Goal: Task Accomplishment & Management: Manage account settings

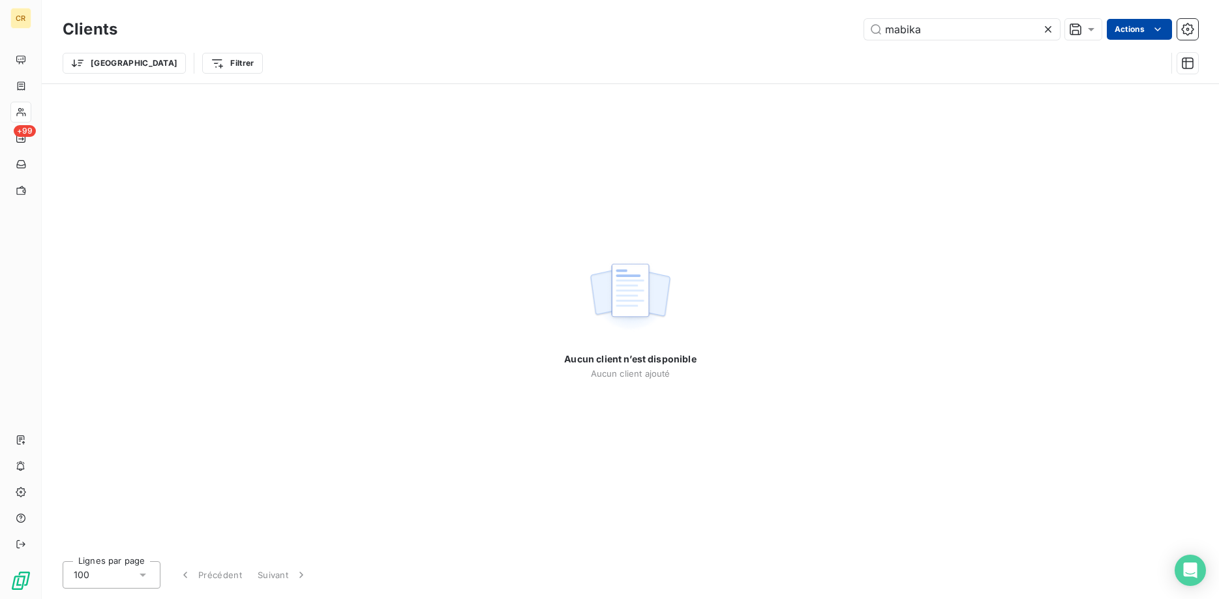
click at [1153, 30] on html "CR +99 Clients mabika Actions Trier Filtrer Aucun client n’est disponible Aucun…" at bounding box center [609, 299] width 1219 height 599
click at [85, 64] on html "CR +99 Clients mabika Actions Trier Filtrer Aucun client n’est disponible Aucun…" at bounding box center [609, 299] width 1219 height 599
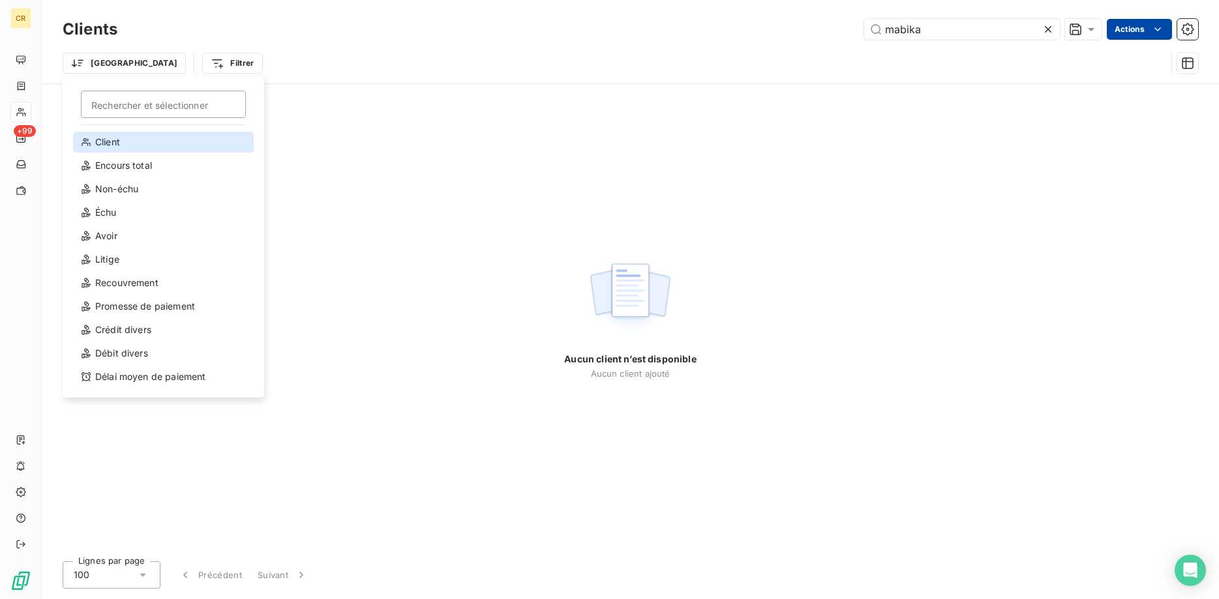
click at [108, 138] on div "Client" at bounding box center [163, 142] width 181 height 21
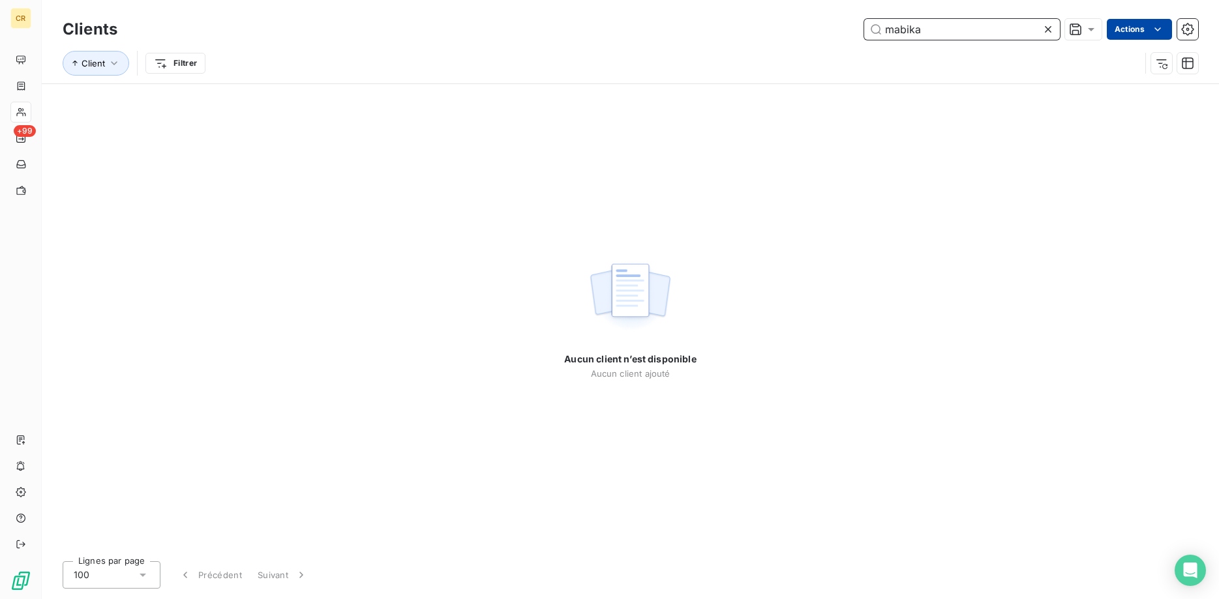
drag, startPoint x: 933, startPoint y: 27, endPoint x: 845, endPoint y: 33, distance: 88.2
click at [864, 34] on input "mabika" at bounding box center [962, 29] width 196 height 21
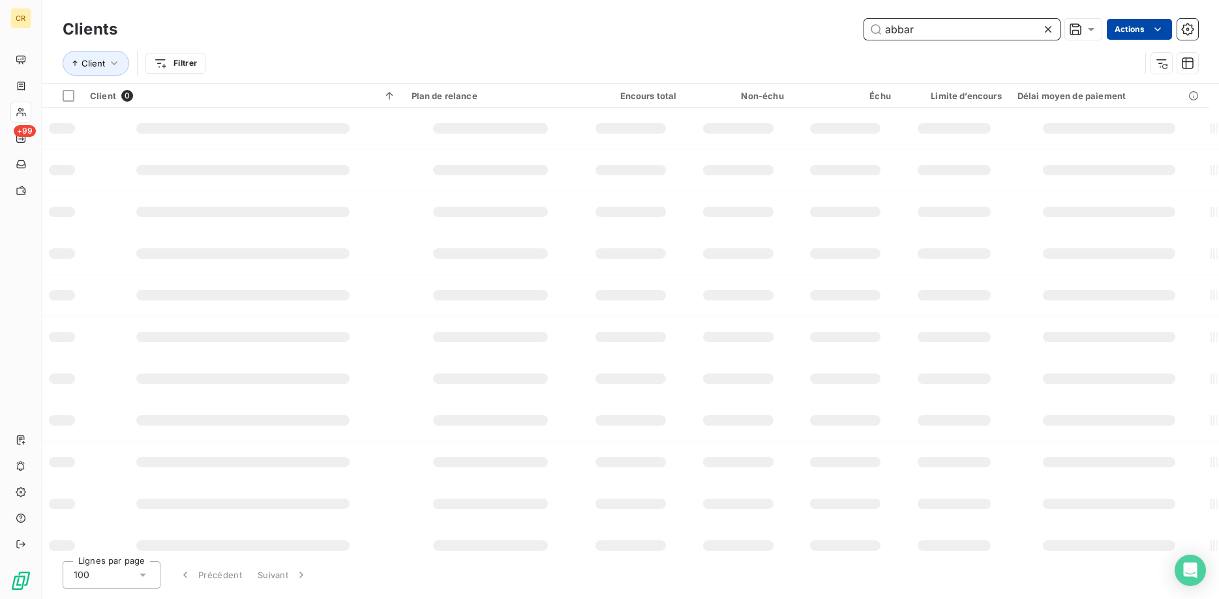
type input "abbar"
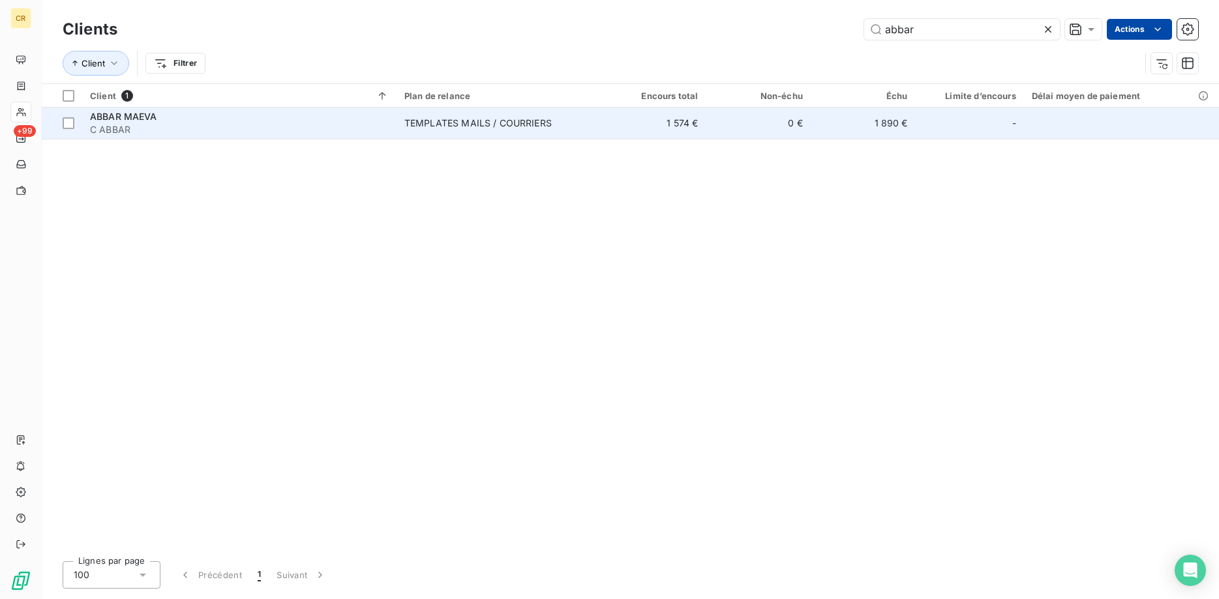
click at [161, 131] on span "C ABBAR" at bounding box center [239, 129] width 299 height 13
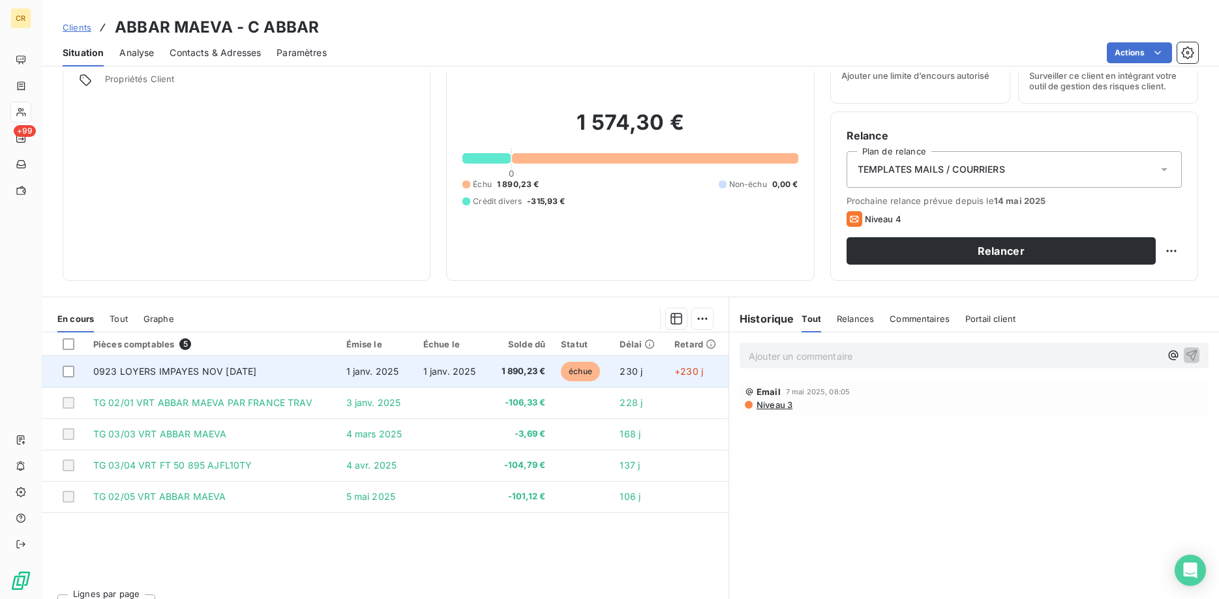
scroll to position [83, 0]
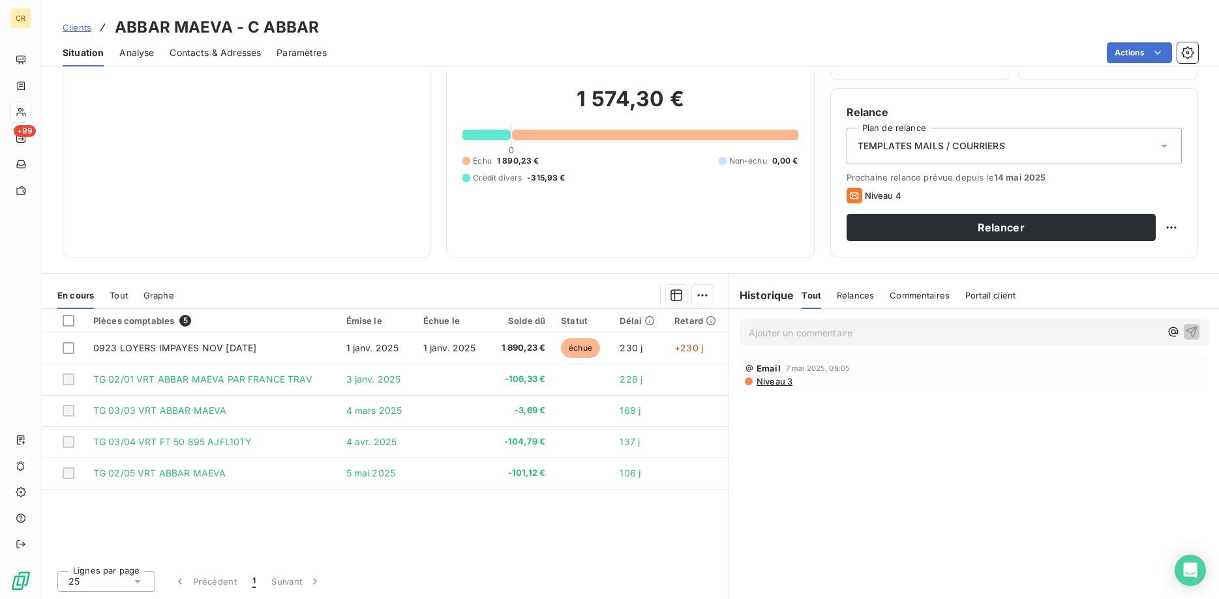
click at [188, 100] on div "Informations client Propriétés Client" at bounding box center [247, 127] width 368 height 261
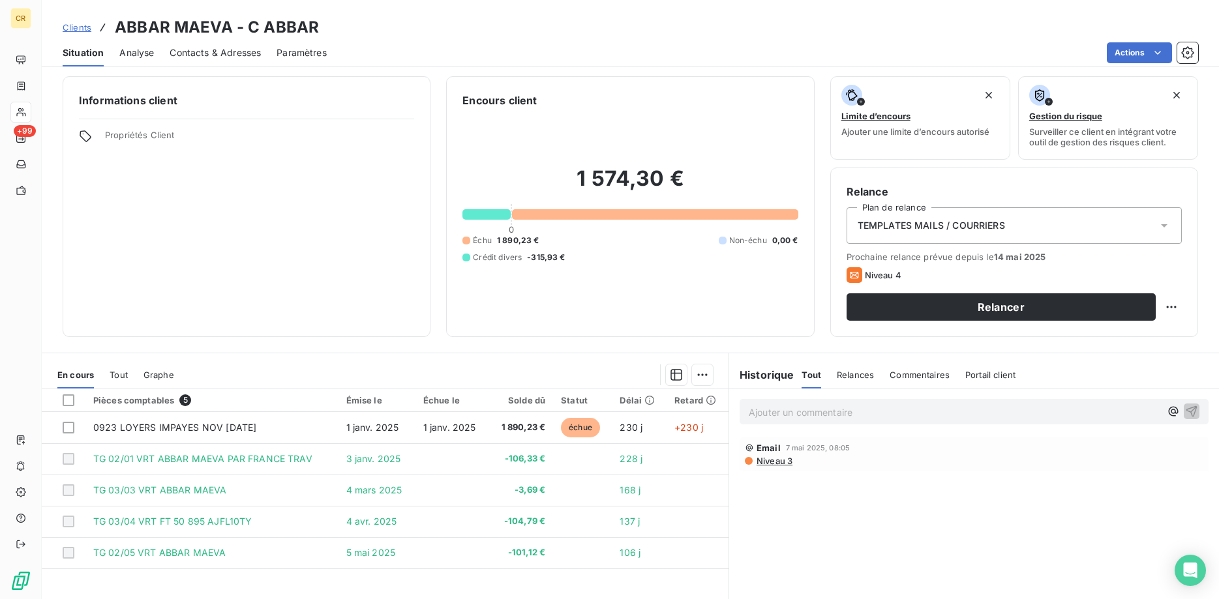
scroll to position [0, 0]
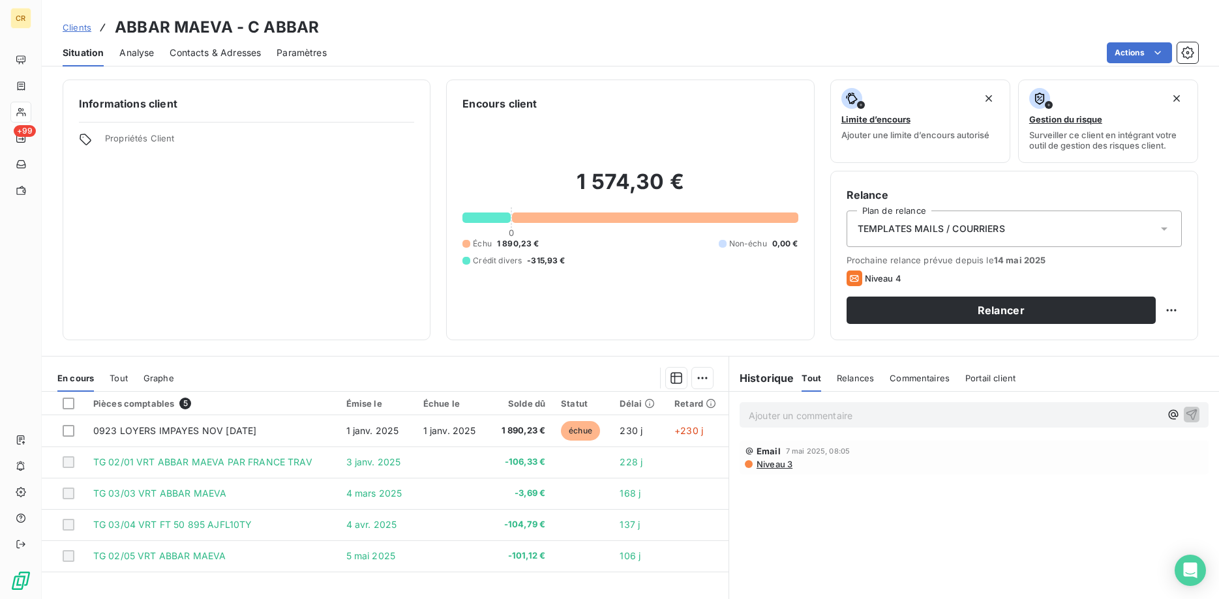
click at [158, 134] on span "Propriétés Client" at bounding box center [259, 142] width 309 height 18
click at [110, 143] on span "Propriétés Client" at bounding box center [259, 142] width 309 height 18
click at [112, 143] on span "Propriétés Client" at bounding box center [259, 142] width 309 height 18
click at [132, 143] on span "Propriétés Client" at bounding box center [259, 142] width 309 height 18
click at [149, 140] on span "Propriétés Client" at bounding box center [259, 142] width 309 height 18
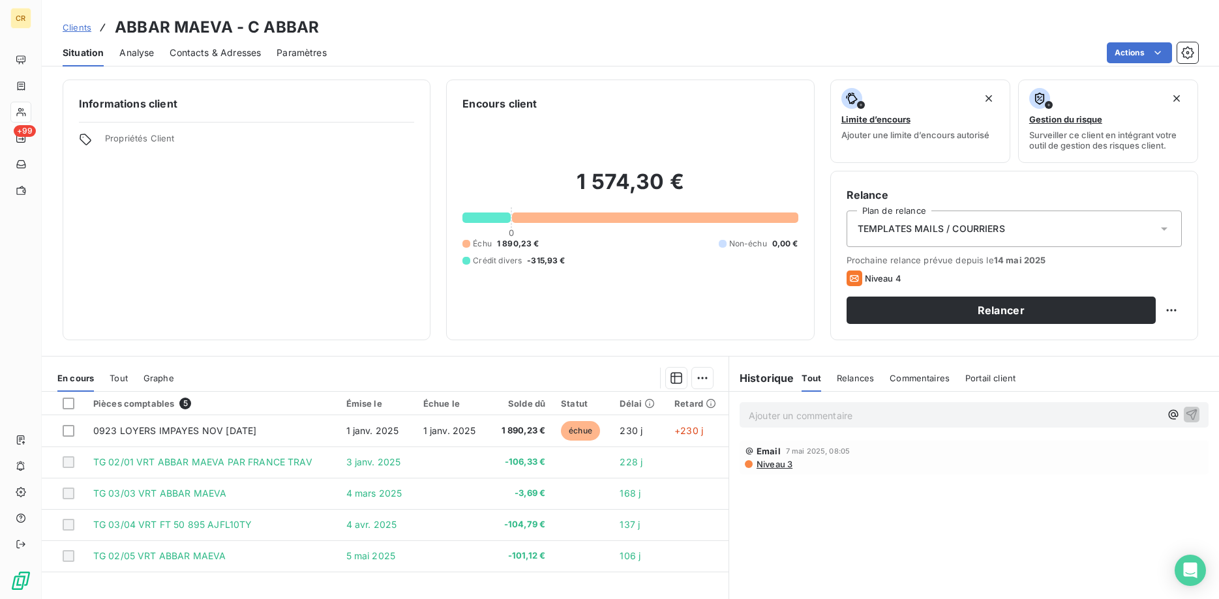
drag, startPoint x: 56, startPoint y: 140, endPoint x: 95, endPoint y: 141, distance: 38.5
click at [68, 140] on div "Informations client Propriétés Client Encours client 1 574,30 € 0 Échu 1 890,23…" at bounding box center [630, 210] width 1177 height 261
click at [95, 141] on div "Propriétés Client" at bounding box center [246, 142] width 335 height 18
click at [87, 141] on icon at bounding box center [85, 139] width 13 height 13
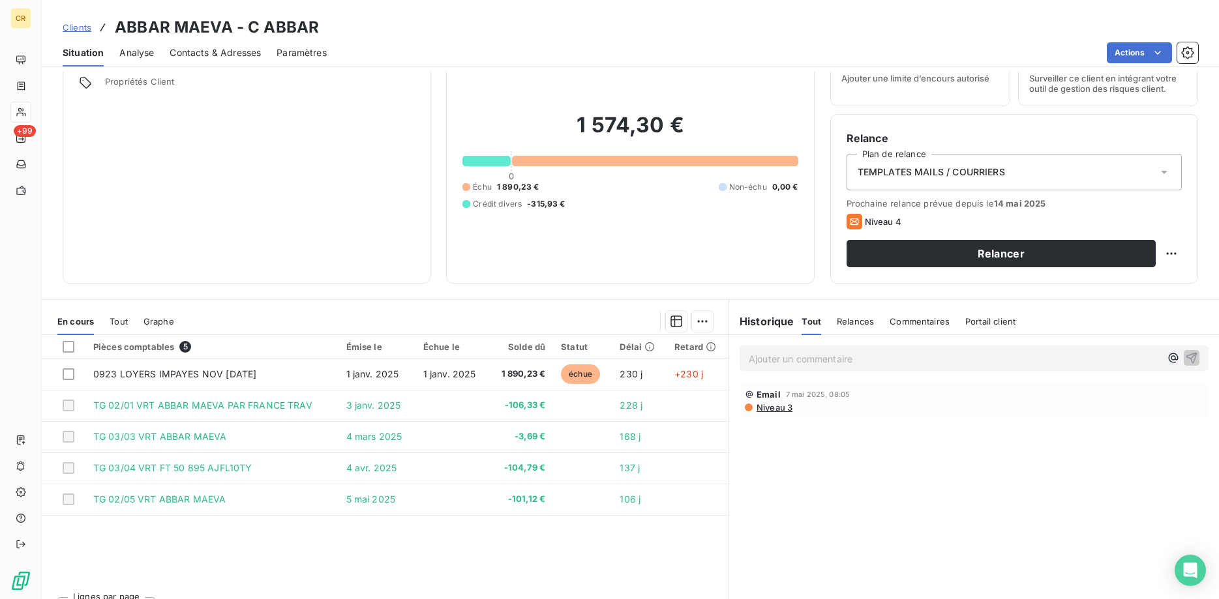
scroll to position [83, 0]
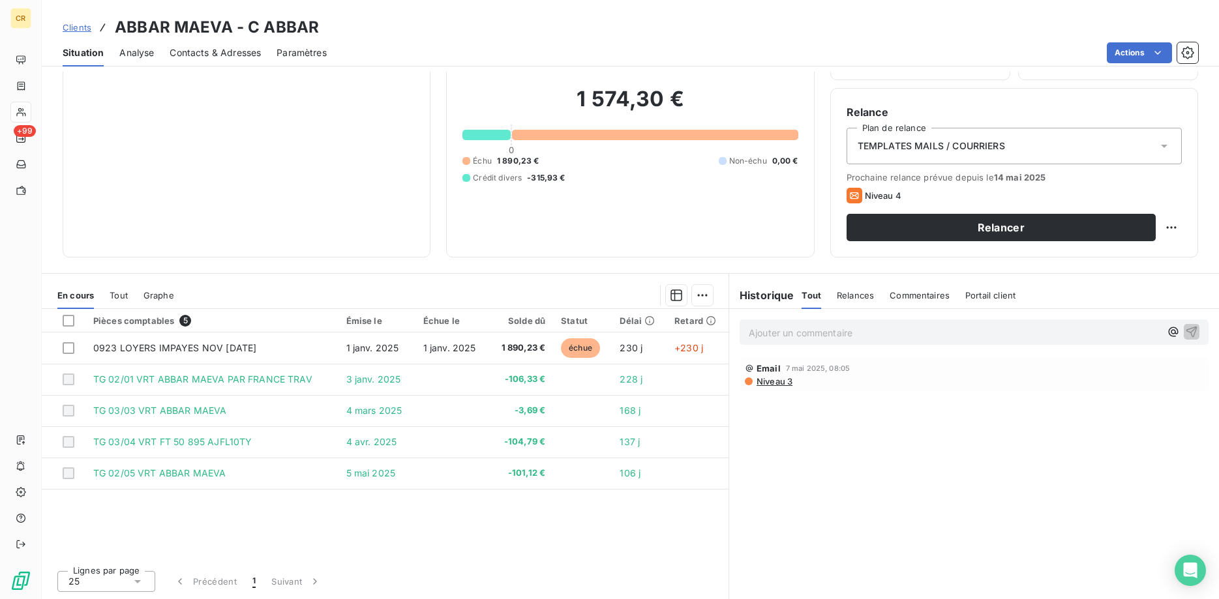
click at [950, 145] on span "TEMPLATES MAILS / COURRIERS" at bounding box center [931, 146] width 147 height 13
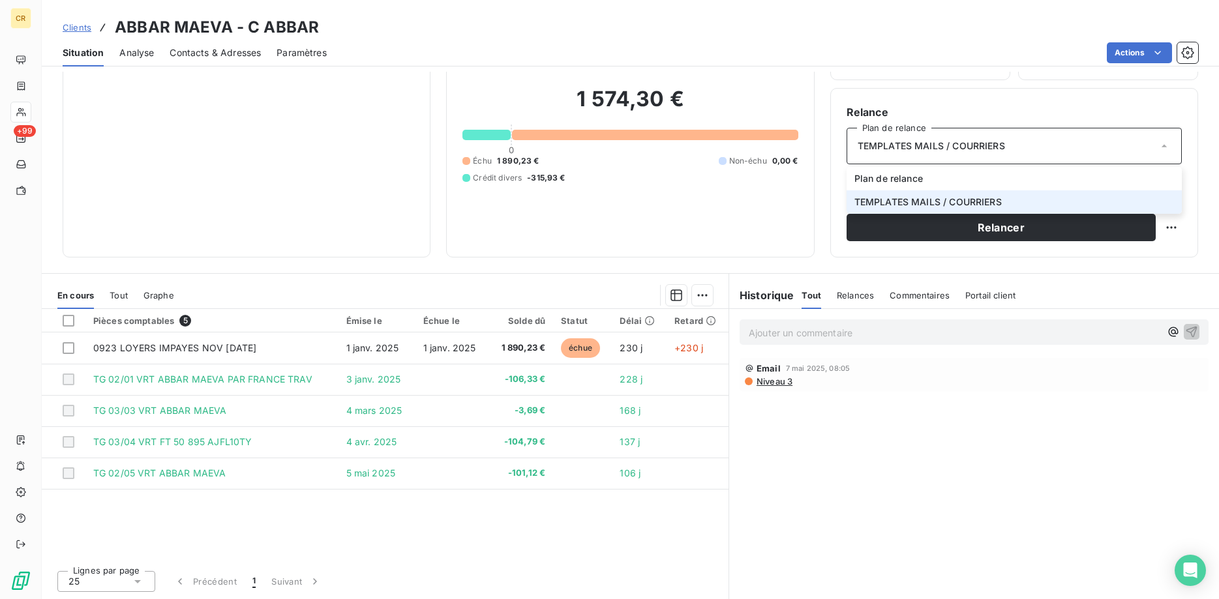
click at [950, 145] on span "TEMPLATES MAILS / COURRIERS" at bounding box center [931, 146] width 147 height 13
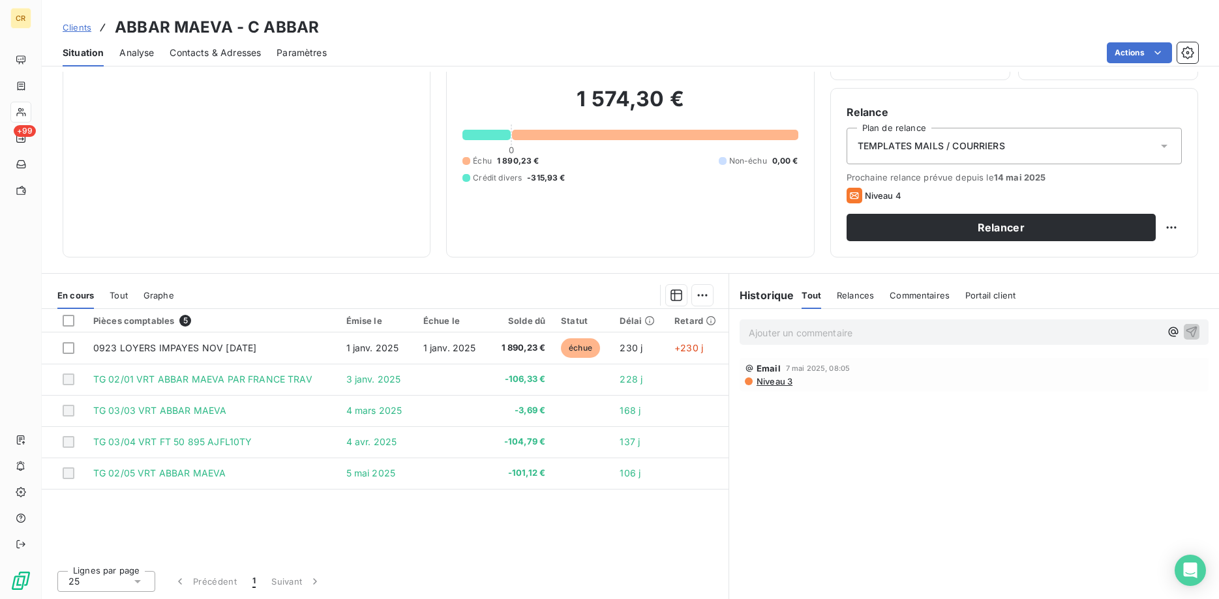
click at [796, 333] on p "Ajouter un commentaire ﻿" at bounding box center [955, 333] width 412 height 16
click at [825, 332] on p "Ajouter un commentaire ﻿" at bounding box center [955, 333] width 412 height 16
click at [1177, 335] on icon "button" at bounding box center [1173, 331] width 13 height 13
click at [1192, 406] on div "ded @ Email [DATE] 08:05 Niveau 3" at bounding box center [974, 454] width 490 height 290
drag, startPoint x: 799, startPoint y: 329, endPoint x: 749, endPoint y: 329, distance: 49.6
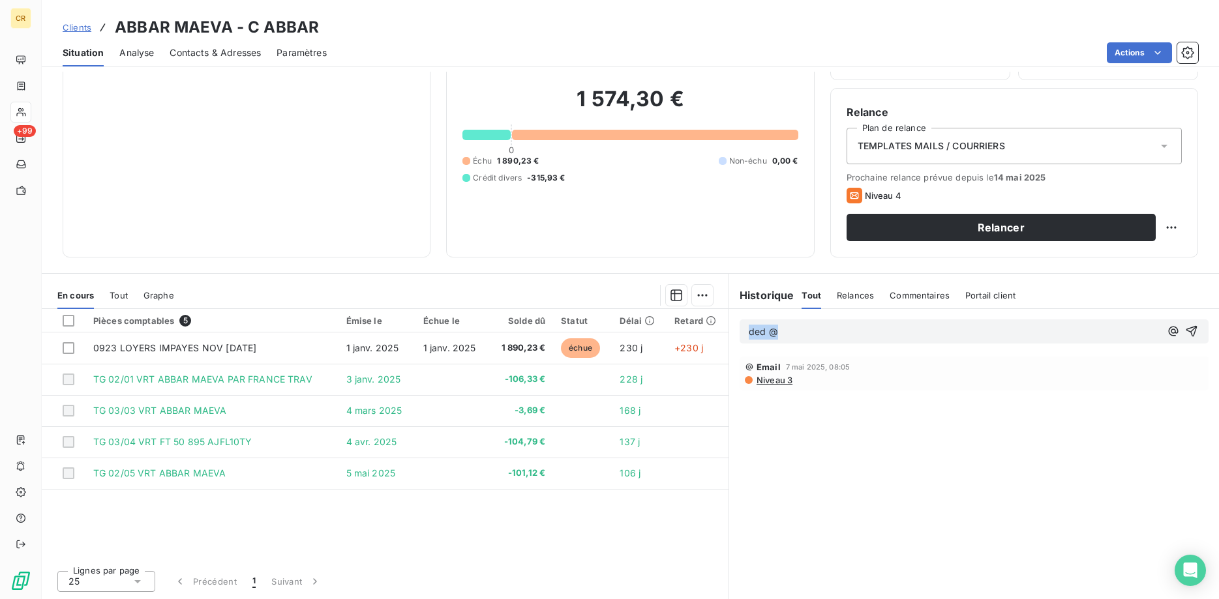
click at [749, 329] on p "ded @" at bounding box center [955, 332] width 412 height 15
click at [889, 415] on div "Ajouter un commentaire ﻿ Email [DATE] 08:05 Niveau 3" at bounding box center [974, 454] width 490 height 290
click at [921, 299] on span "Commentaires" at bounding box center [920, 295] width 60 height 10
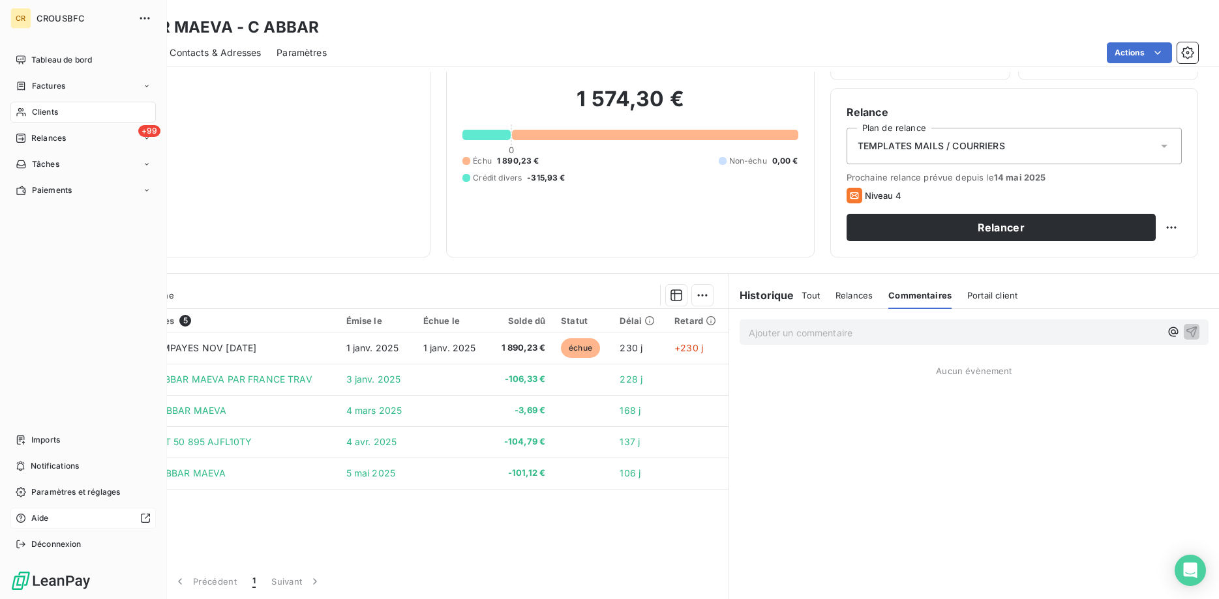
click at [41, 512] on div "Aide" at bounding box center [82, 518] width 145 height 21
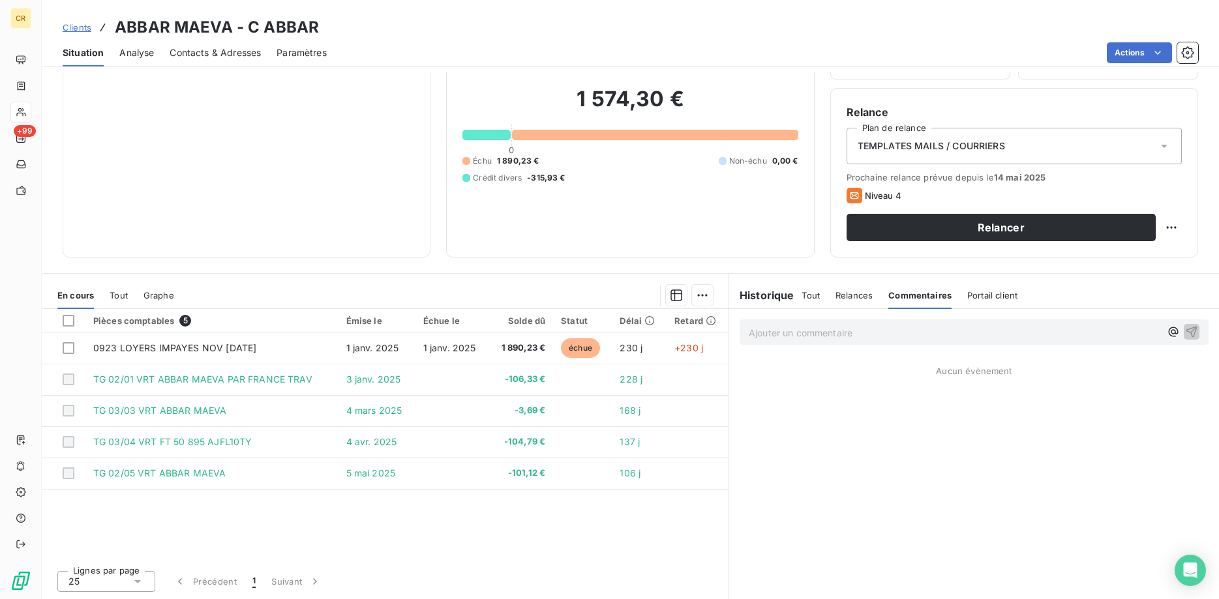
scroll to position [0, 0]
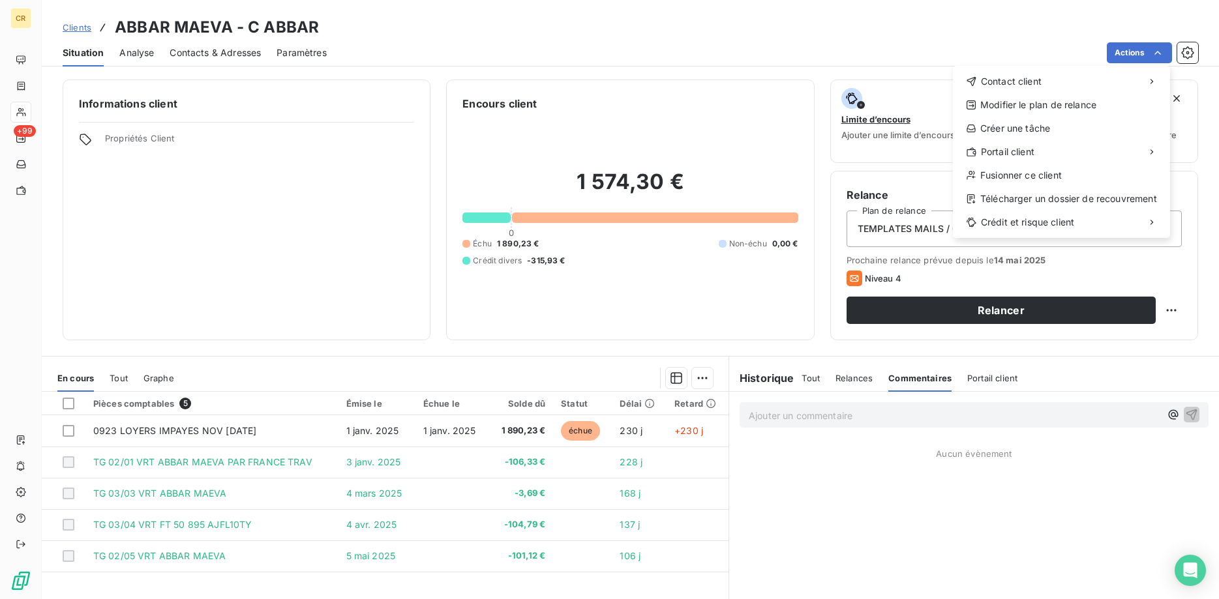
click at [1157, 53] on html "CR +99 Clients ABBAR MAEVA - C ABBAR Situation Analyse Contacts & Adresses Para…" at bounding box center [609, 299] width 1219 height 599
click at [1089, 202] on div "Télécharger un dossier de recouvrement" at bounding box center [1061, 198] width 207 height 21
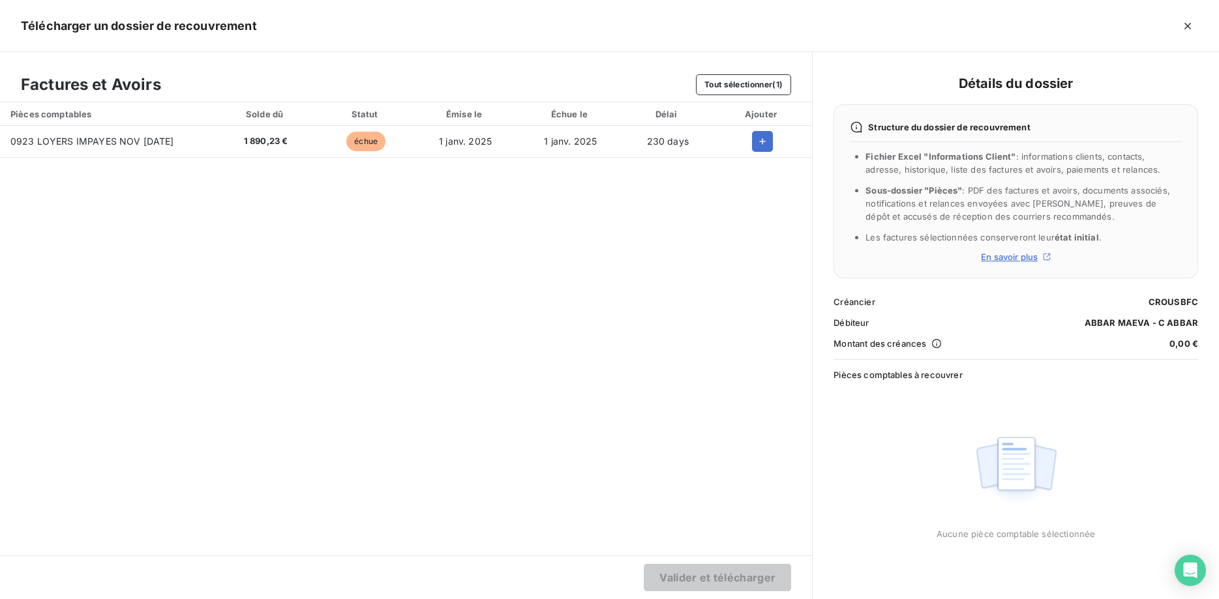
click at [113, 188] on div "Pièces comptables Solde dû Statut Émise le Échue le Délai Ajouter 0923 LOYERS I…" at bounding box center [406, 328] width 812 height 453
click at [762, 140] on icon "button" at bounding box center [762, 141] width 13 height 13
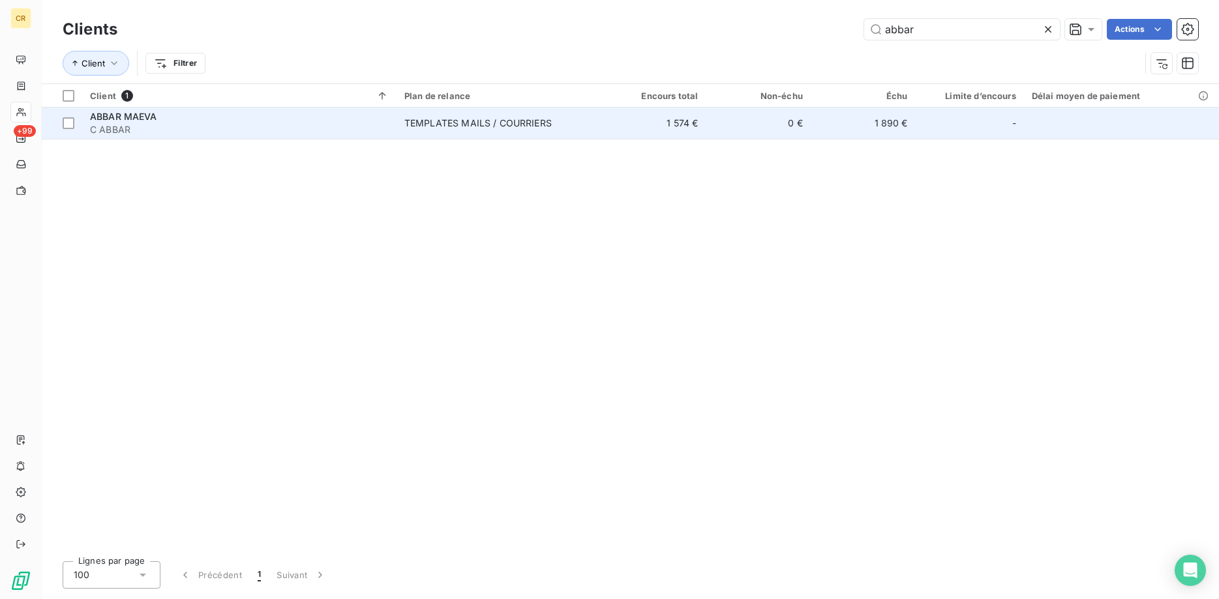
click at [190, 125] on span "C ABBAR" at bounding box center [239, 129] width 299 height 13
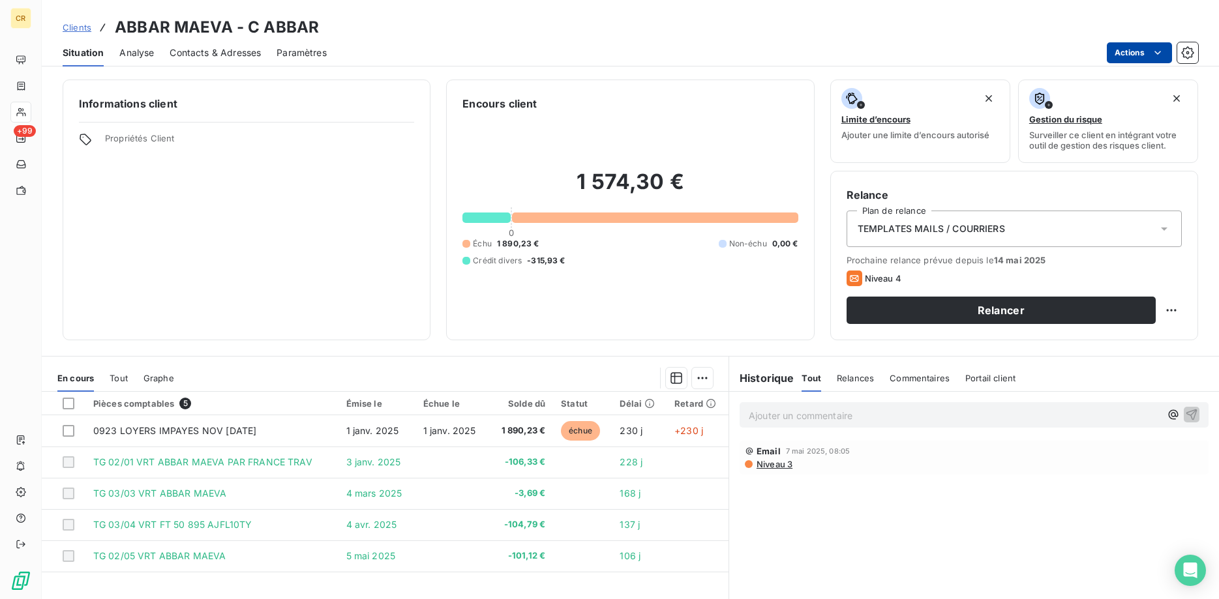
click at [1159, 50] on html "CR +99 Clients ABBAR MAEVA - C ABBAR Situation Analyse Contacts & Adresses Para…" at bounding box center [609, 299] width 1219 height 599
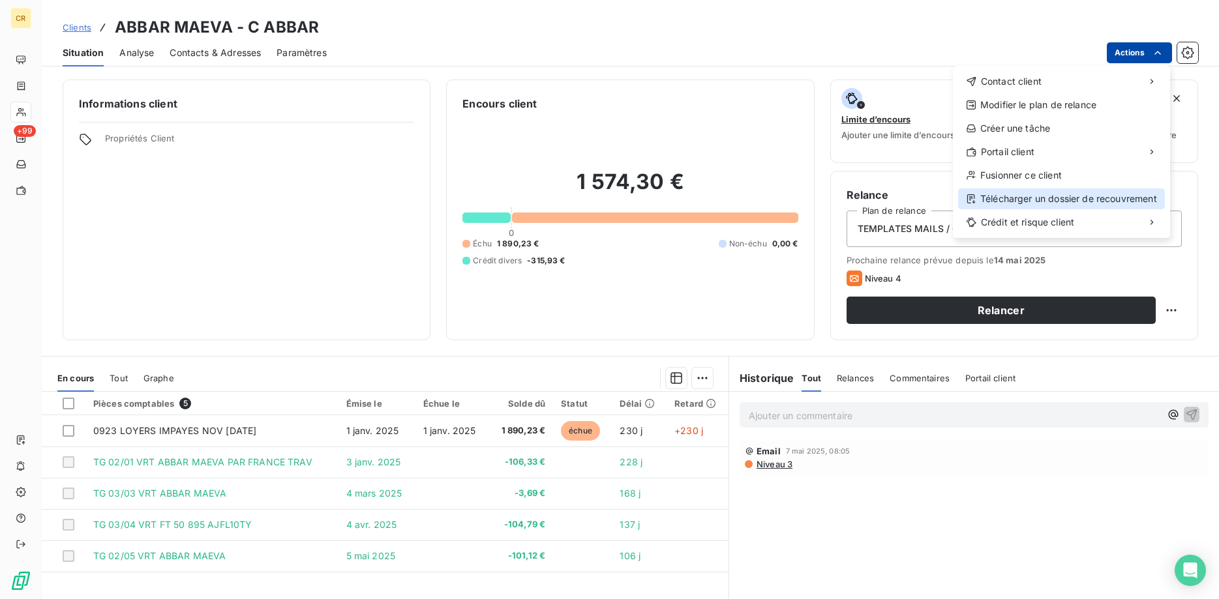
click at [1069, 203] on div "Télécharger un dossier de recouvrement" at bounding box center [1061, 198] width 207 height 21
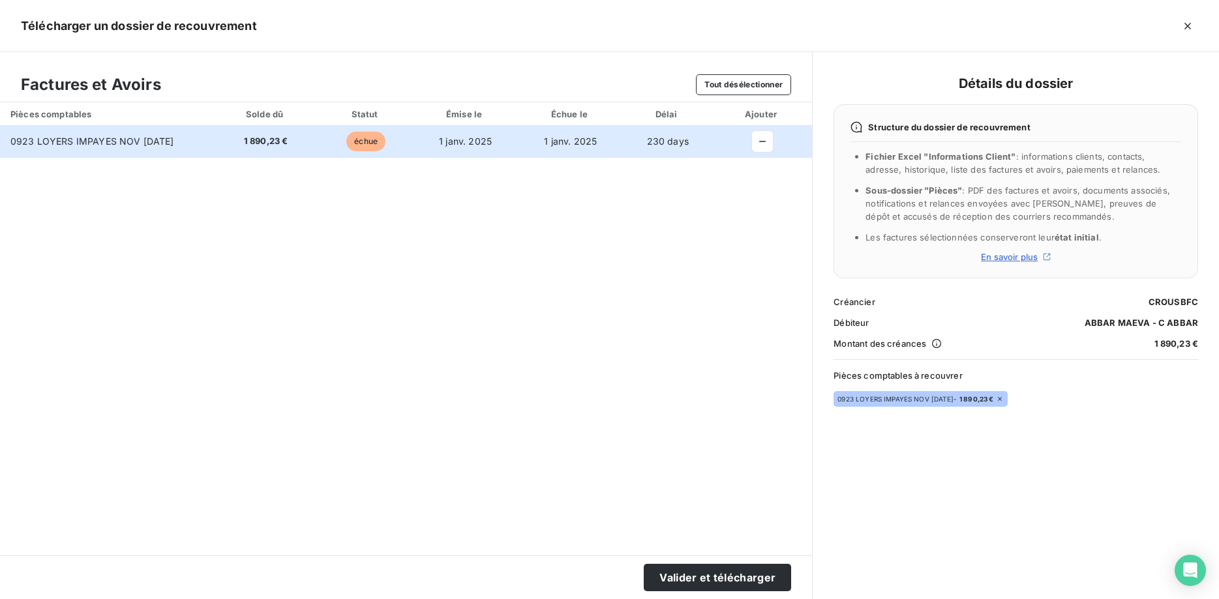
click at [967, 396] on div "0923 LOYERS IMPAYES NOV [DATE] - 1 890,23 €" at bounding box center [915, 399] width 156 height 9
click at [967, 409] on div "0923 LOYERS IMPAYES NOV [DATE] - 1 890,23 €" at bounding box center [1016, 409] width 365 height 37
click at [967, 406] on div "0923 LOYERS IMPAYES NOV [DATE] - 1 890,23 €" at bounding box center [921, 399] width 174 height 16
click at [907, 389] on div "Détails du dossier Structure du dossier de recouvrement Fichier Excel "Informat…" at bounding box center [1016, 325] width 365 height 505
click at [899, 355] on div "Détails du dossier Structure du dossier de recouvrement Fichier Excel "Informat…" at bounding box center [1016, 325] width 365 height 505
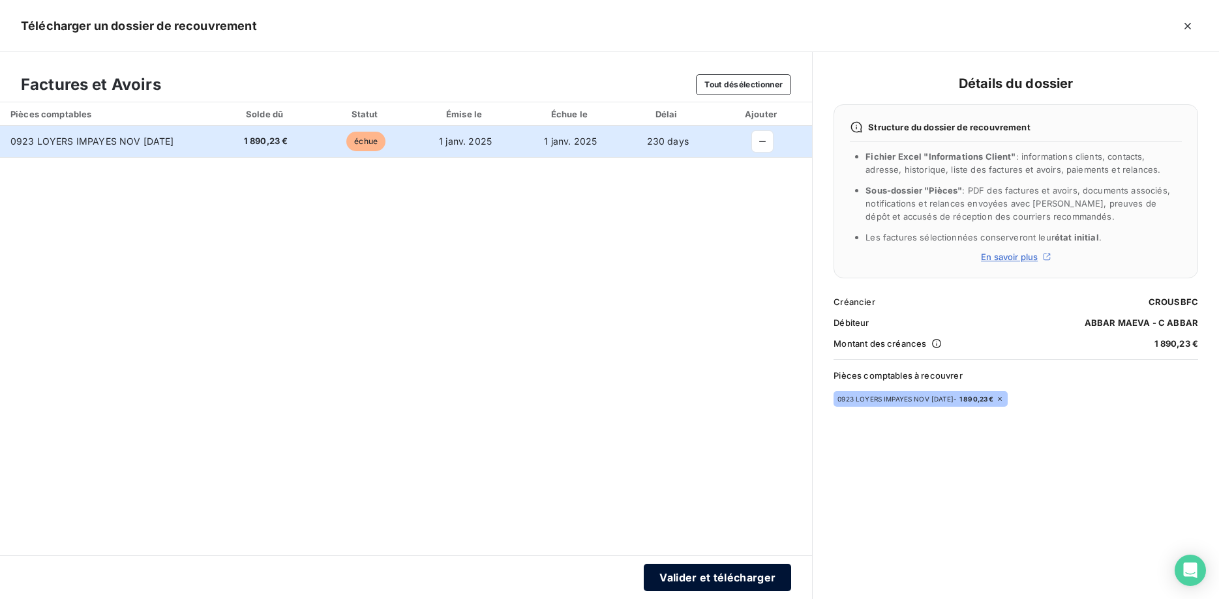
click at [752, 577] on button "Valider et télécharger" at bounding box center [717, 577] width 147 height 27
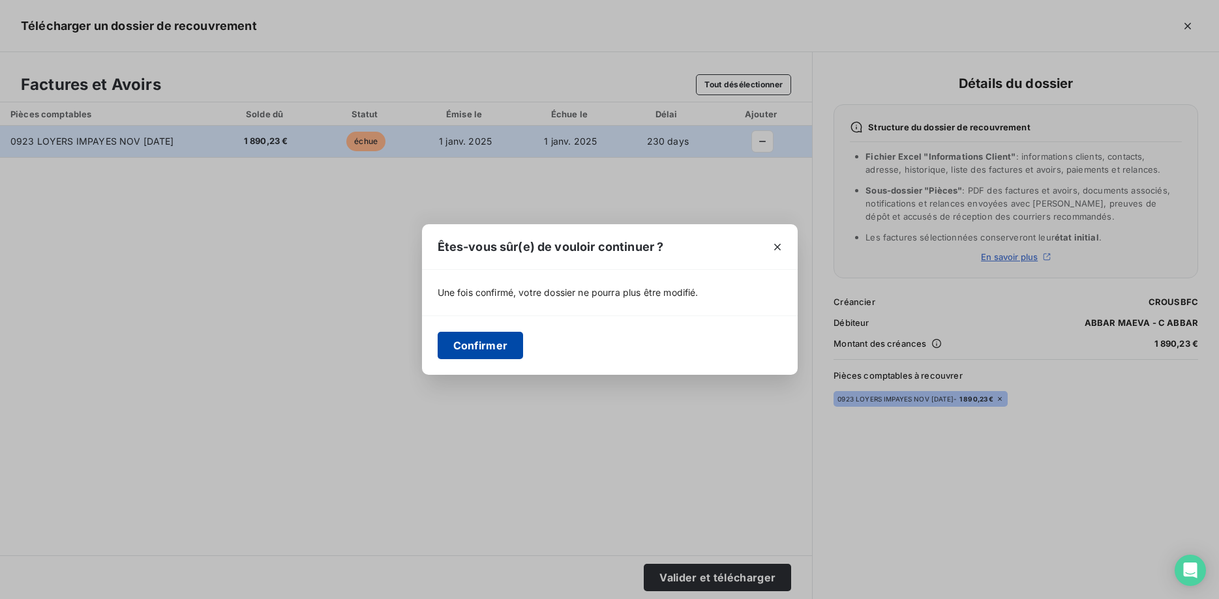
click at [496, 341] on button "Confirmer" at bounding box center [481, 345] width 86 height 27
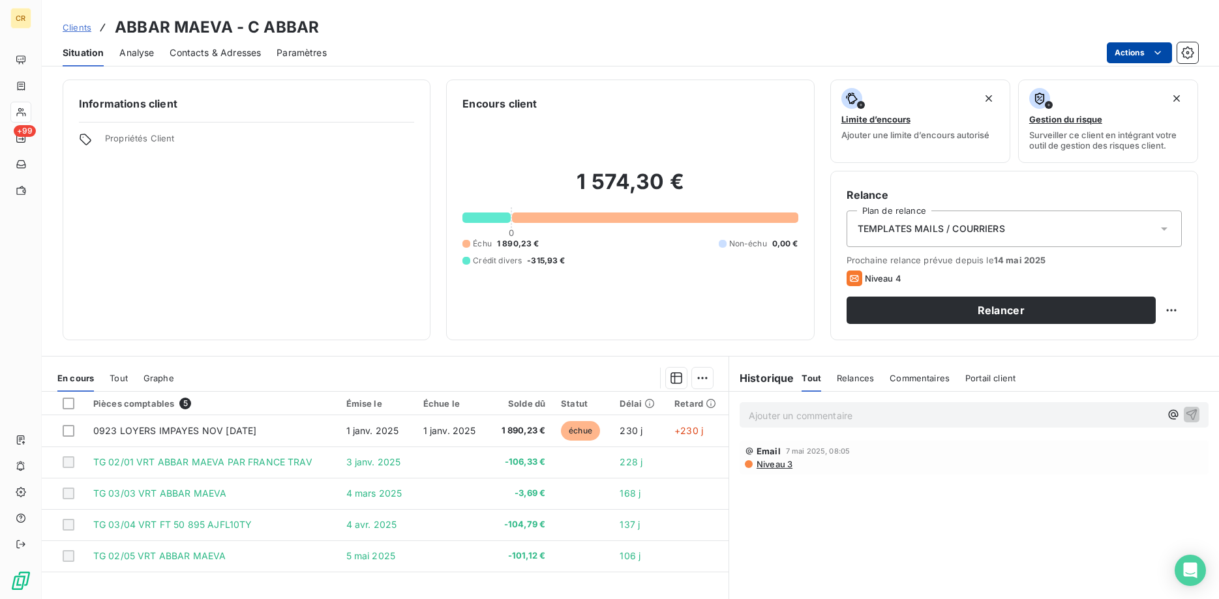
click at [1149, 55] on html "CR +99 Clients ABBAR MAEVA - C ABBAR Situation Analyse Contacts & Adresses Para…" at bounding box center [609, 299] width 1219 height 599
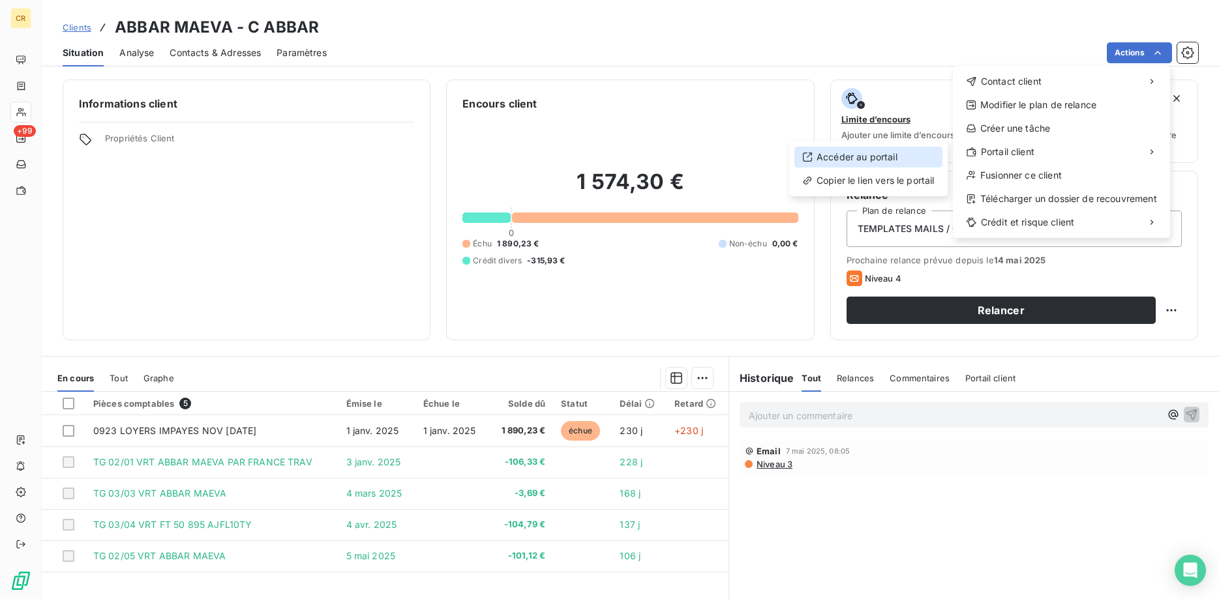
click at [884, 151] on div "Accéder au portail" at bounding box center [868, 157] width 148 height 21
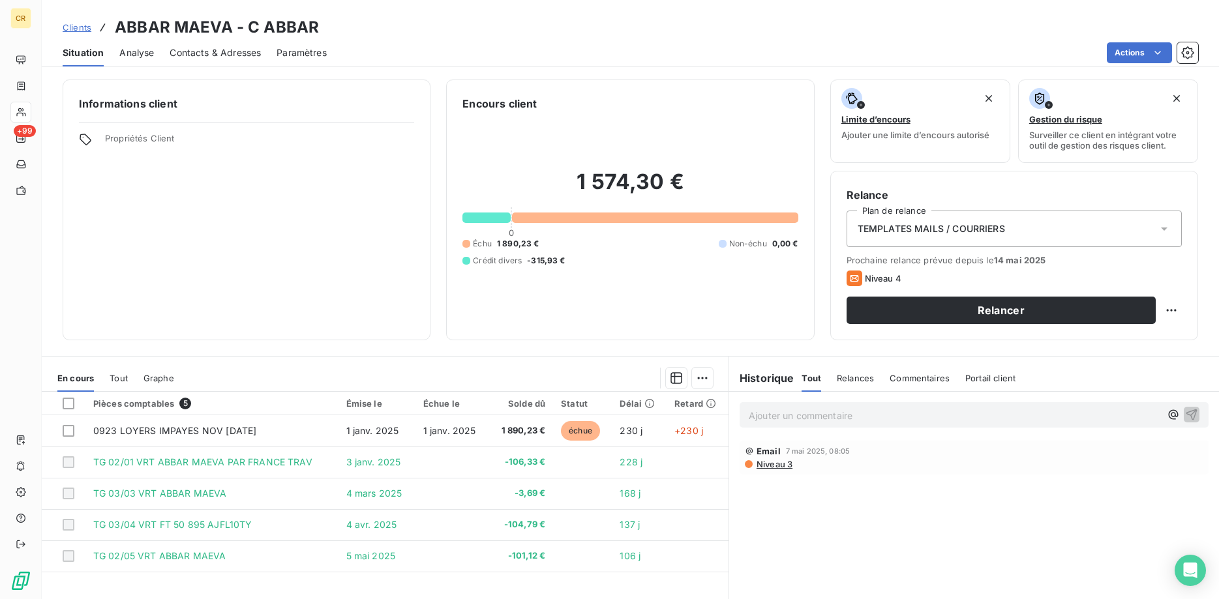
click at [970, 224] on span "TEMPLATES MAILS / COURRIERS" at bounding box center [931, 228] width 147 height 13
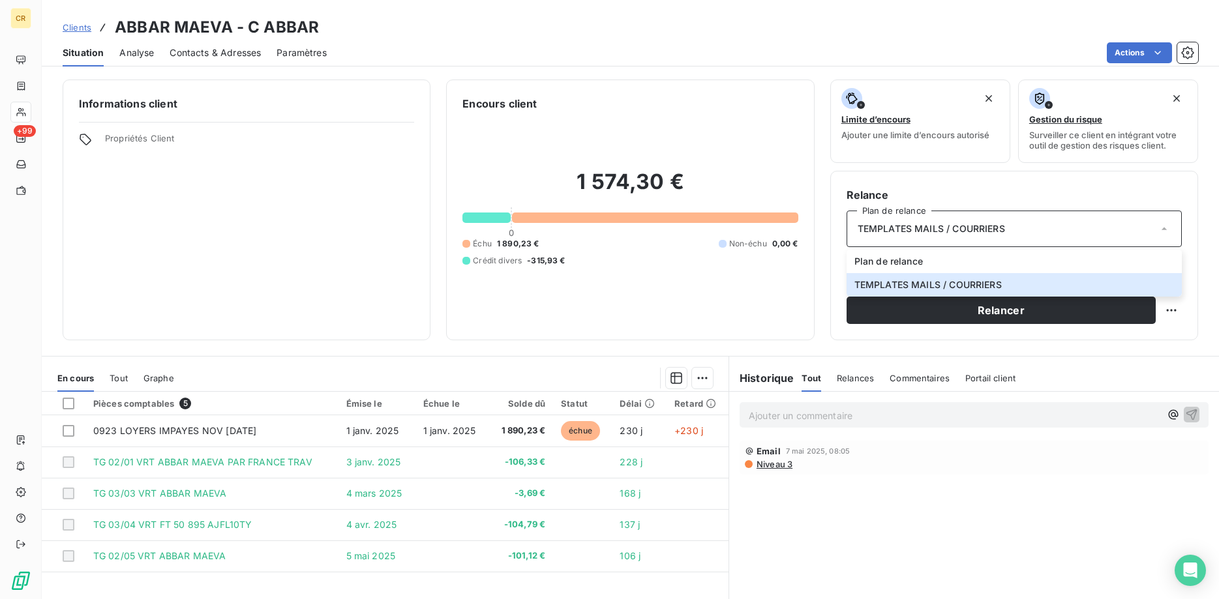
click at [1005, 235] on div "TEMPLATES MAILS / COURRIERS" at bounding box center [1014, 229] width 335 height 37
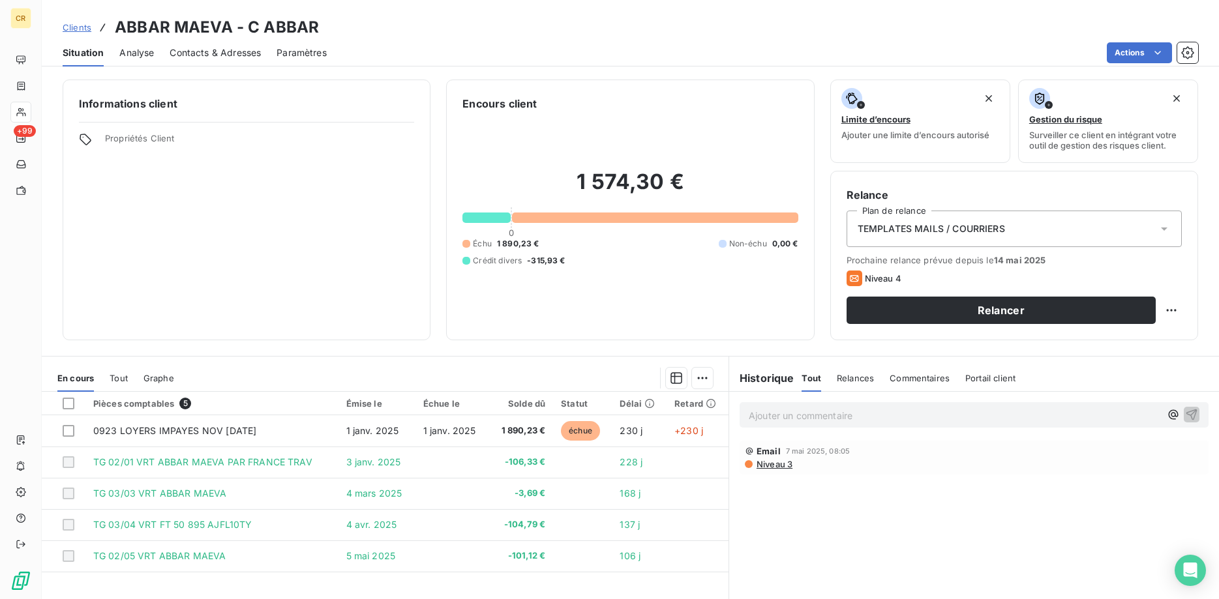
click at [997, 212] on div "TEMPLATES MAILS / COURRIERS" at bounding box center [1014, 229] width 335 height 37
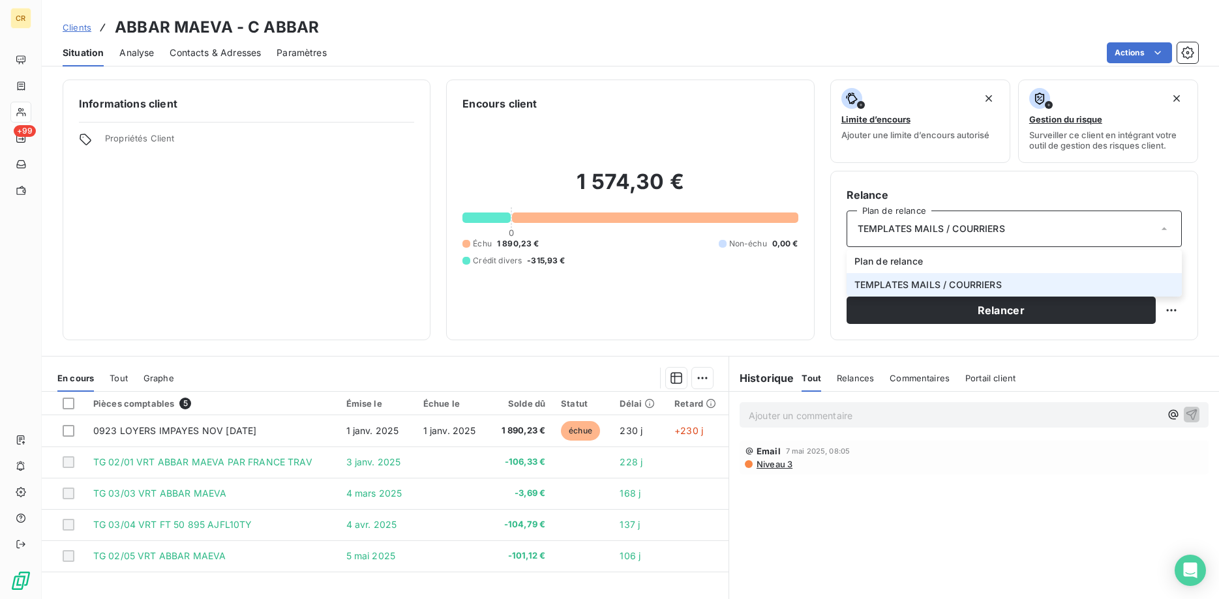
click at [974, 282] on span "TEMPLATES MAILS / COURRIERS" at bounding box center [927, 284] width 147 height 13
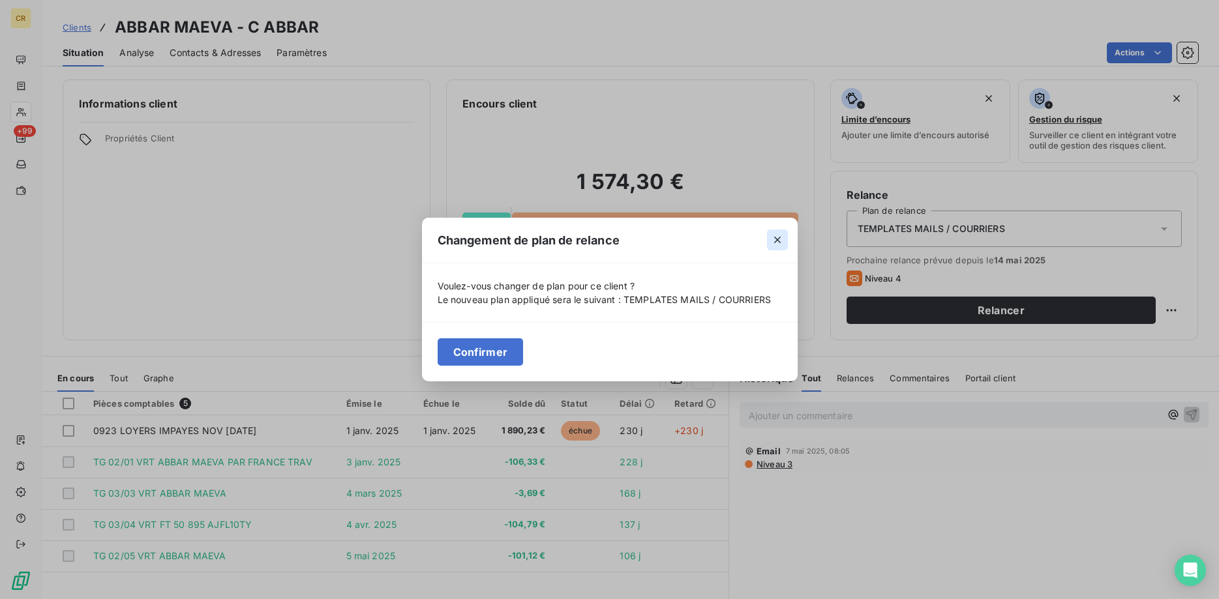
click at [774, 239] on icon "button" at bounding box center [777, 239] width 13 height 13
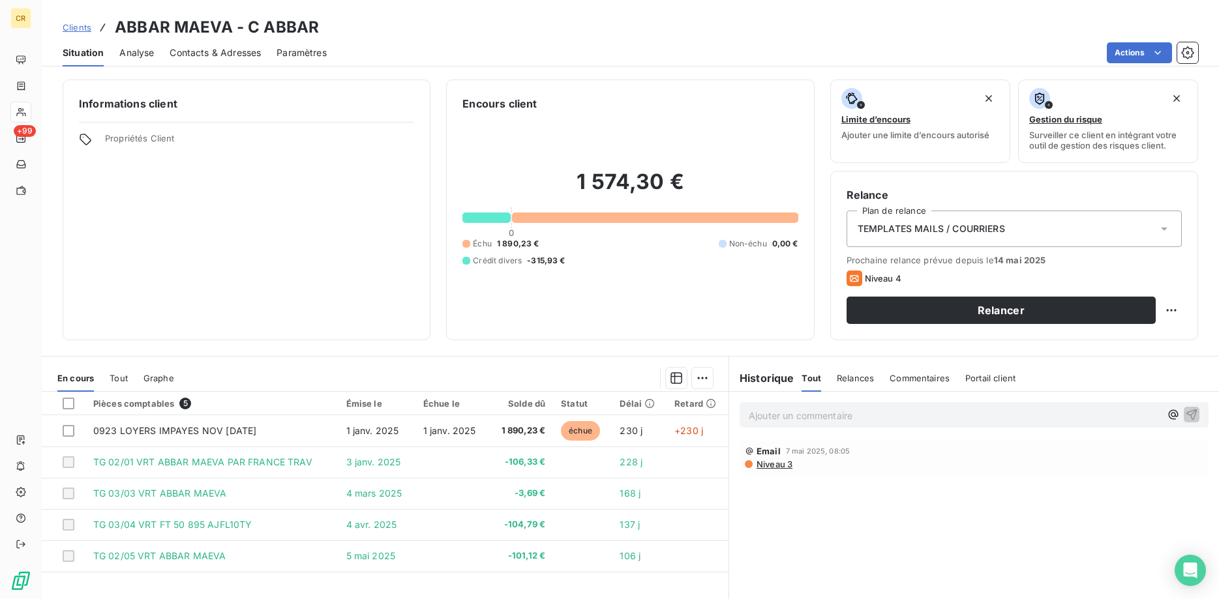
click at [1171, 232] on div "TEMPLATES MAILS / COURRIERS" at bounding box center [1014, 229] width 335 height 37
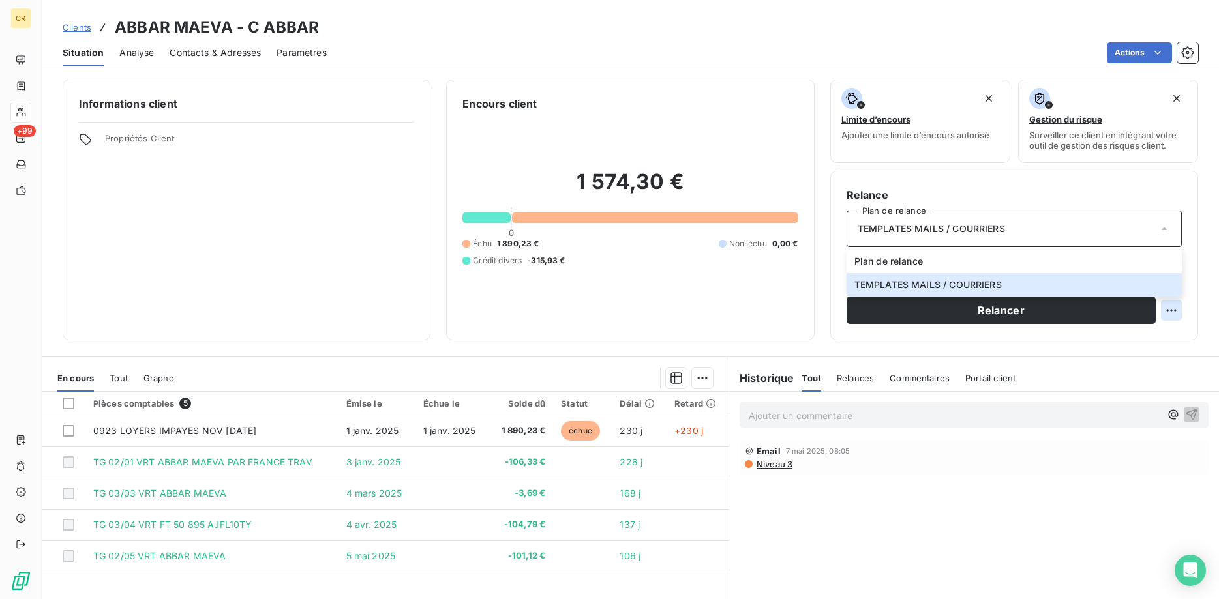
click at [1172, 314] on html "CR +99 Clients ABBAR MAEVA - C ABBAR Situation Analyse Contacts & Adresses Para…" at bounding box center [609, 299] width 1219 height 599
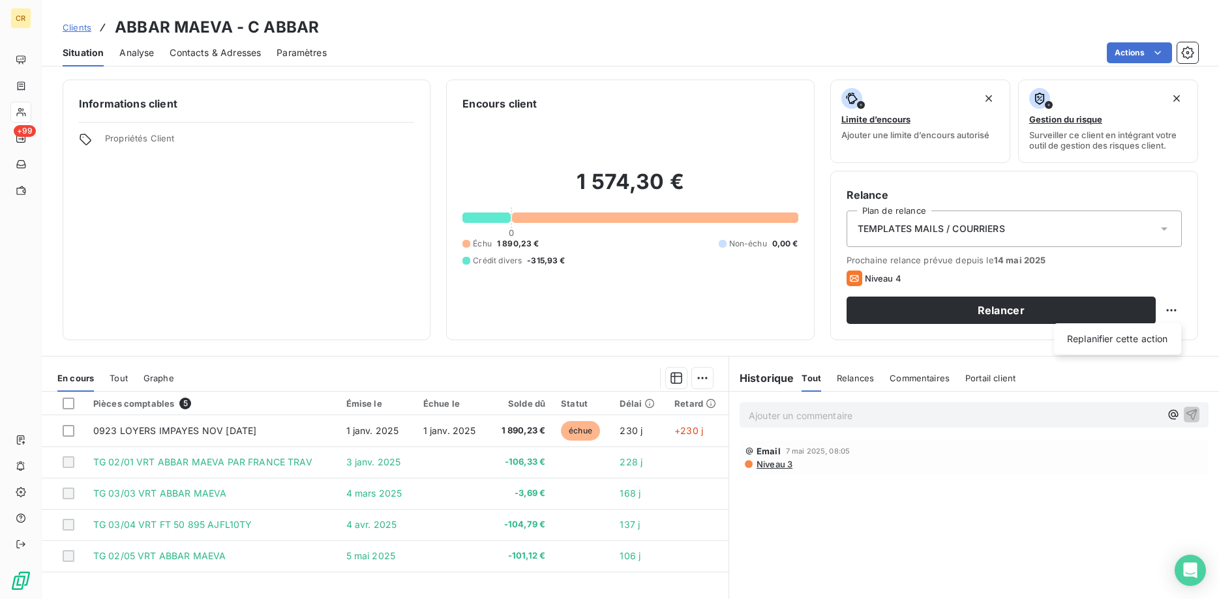
click at [1008, 232] on html "CR +99 Clients ABBAR MAEVA - C ABBAR Situation Analyse Contacts & Adresses Para…" at bounding box center [609, 299] width 1219 height 599
click at [965, 242] on div "TEMPLATES MAILS / COURRIERS" at bounding box center [1014, 229] width 335 height 37
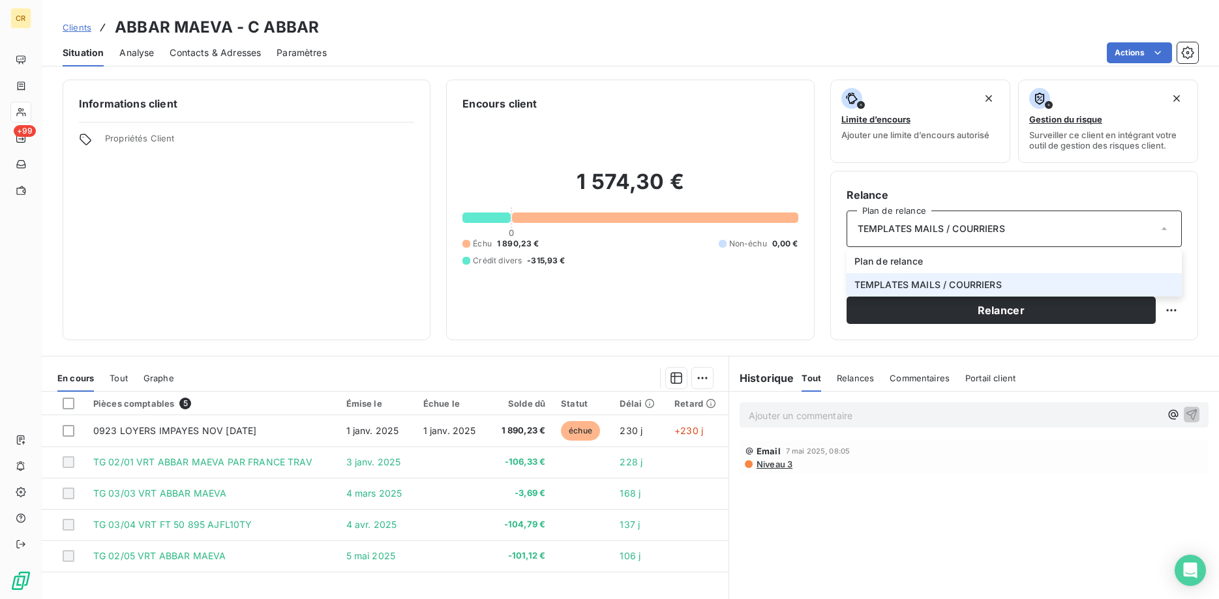
click at [955, 230] on span "TEMPLATES MAILS / COURRIERS" at bounding box center [931, 228] width 147 height 13
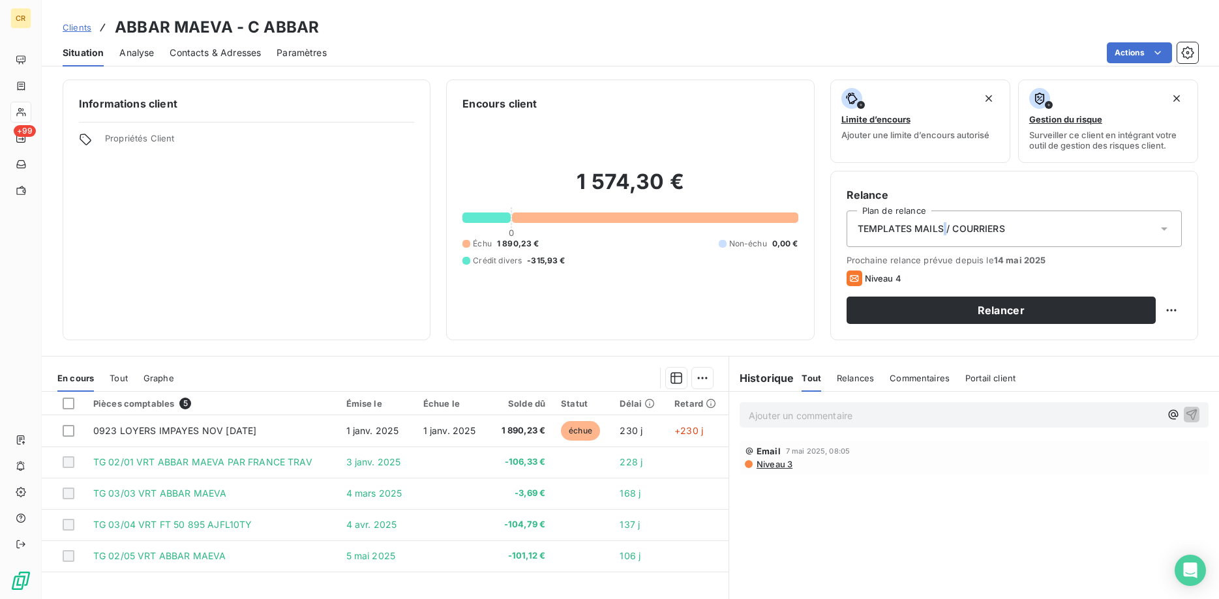
click at [945, 228] on span "TEMPLATES MAILS / COURRIERS" at bounding box center [931, 228] width 147 height 13
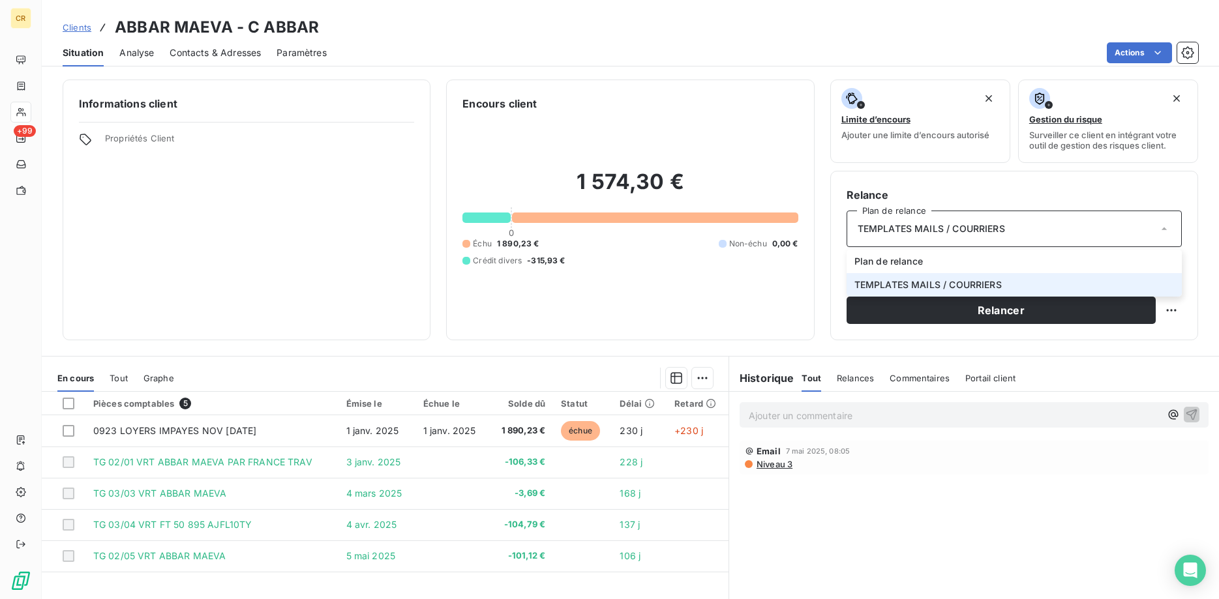
click at [912, 284] on span "TEMPLATES MAILS / COURRIERS" at bounding box center [927, 284] width 147 height 13
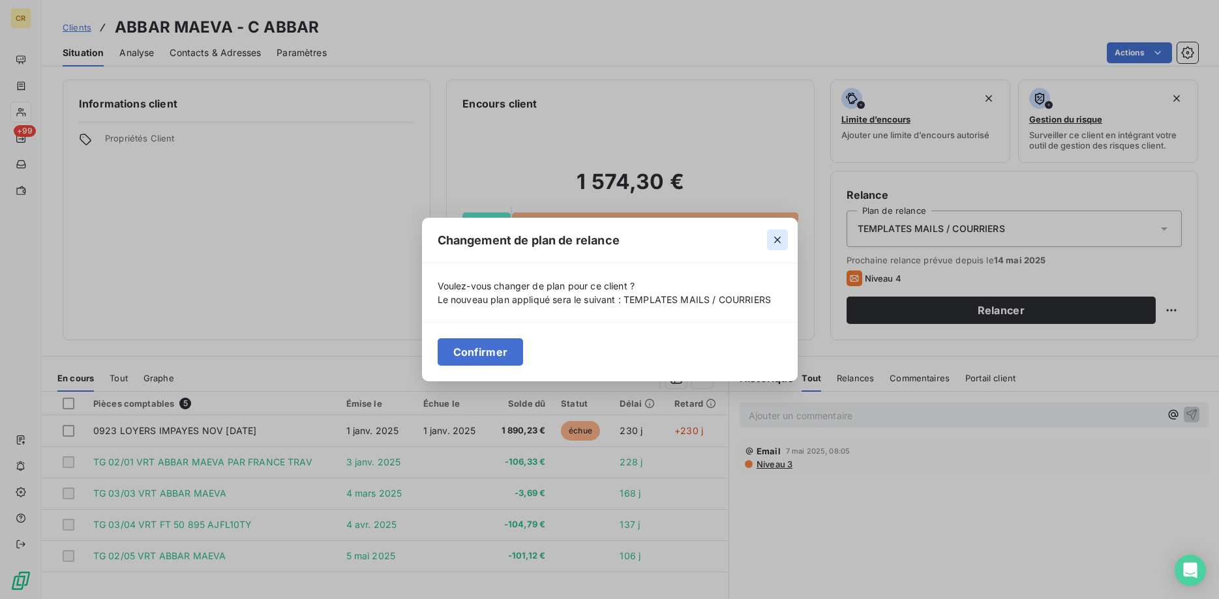
click at [782, 242] on icon "button" at bounding box center [777, 239] width 13 height 13
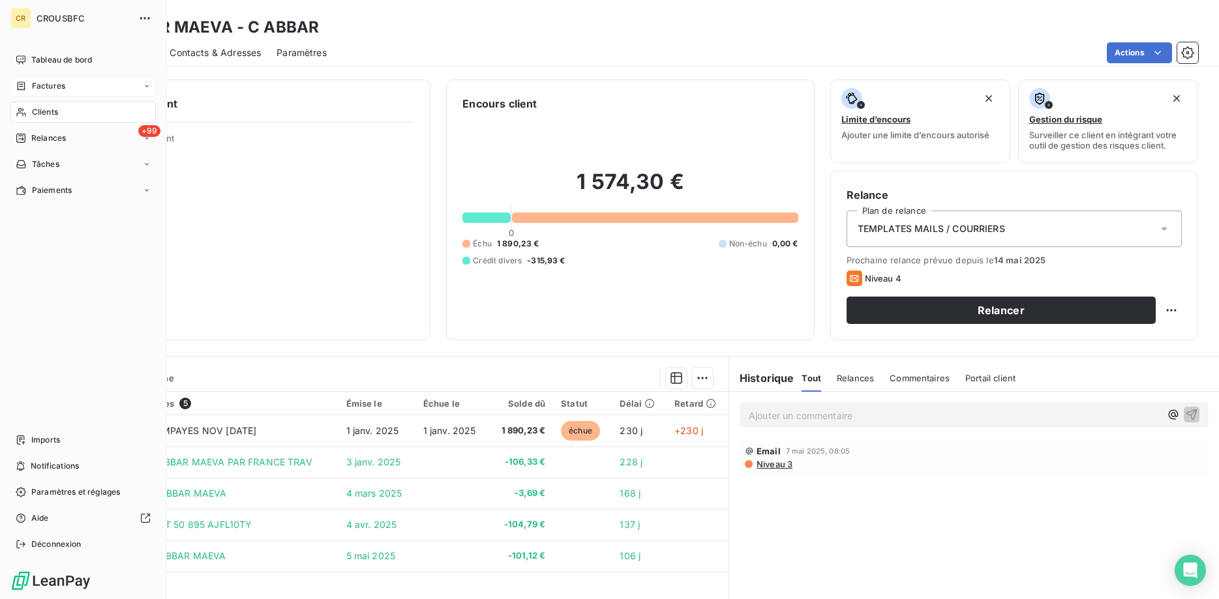
click at [50, 89] on span "Factures" at bounding box center [48, 86] width 33 height 12
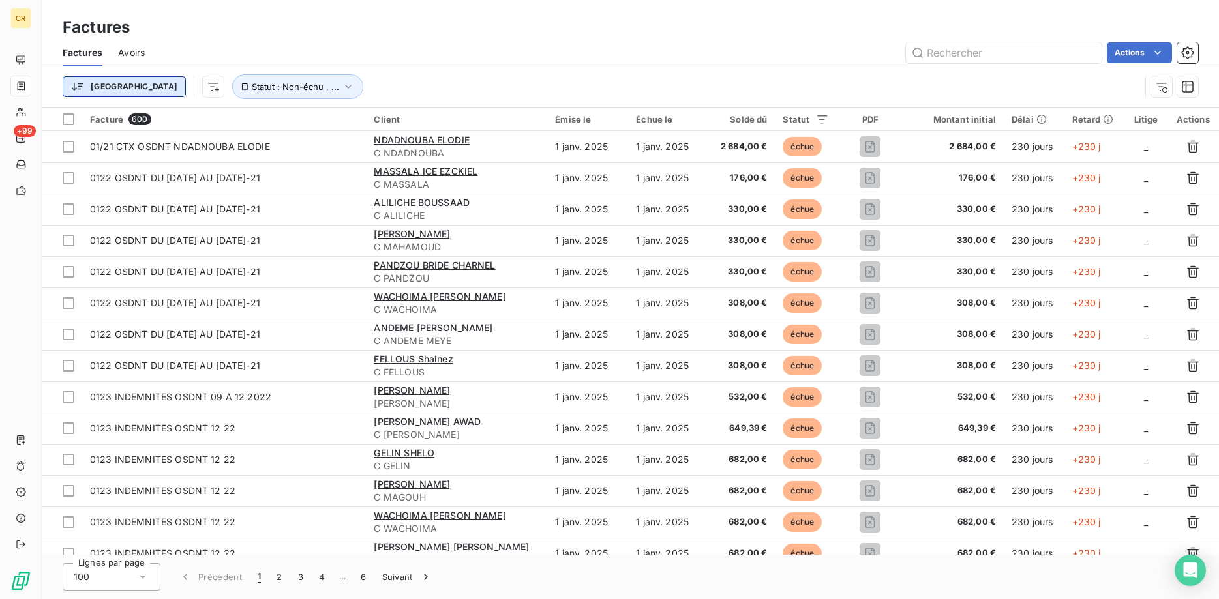
click at [110, 85] on html "CR +99 Factures Factures Avoirs Actions Trier Statut : Non-échu , ... Facture 6…" at bounding box center [609, 299] width 1219 height 599
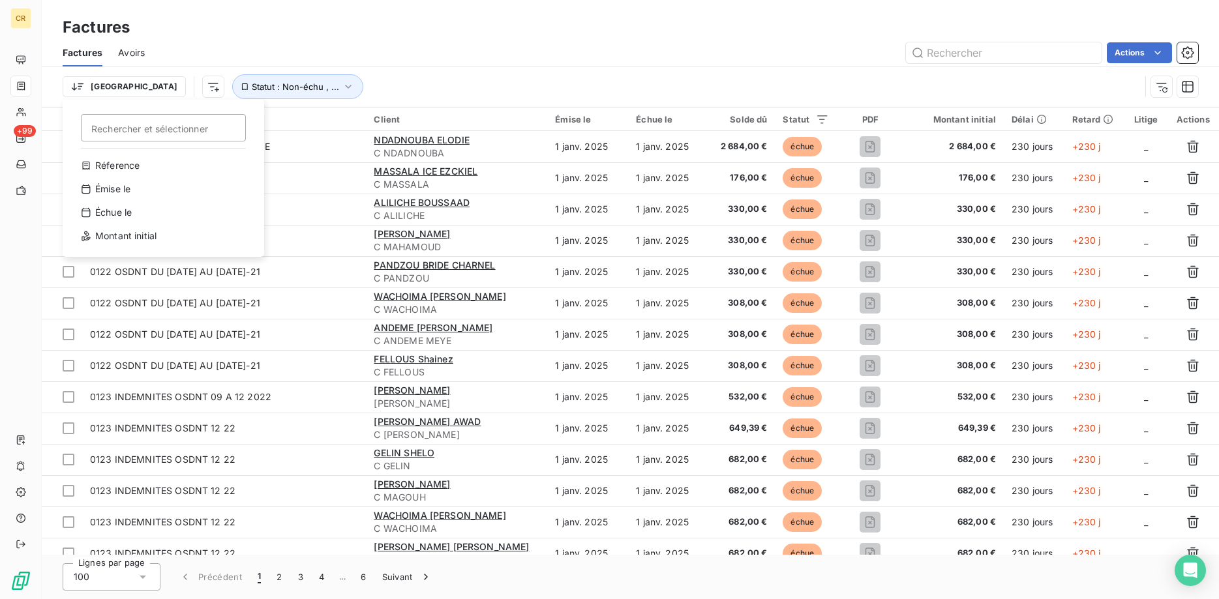
click at [22, 59] on html "CR +99 Factures Factures Avoirs Actions Trier Rechercher et sélectionner Réfere…" at bounding box center [609, 299] width 1219 height 599
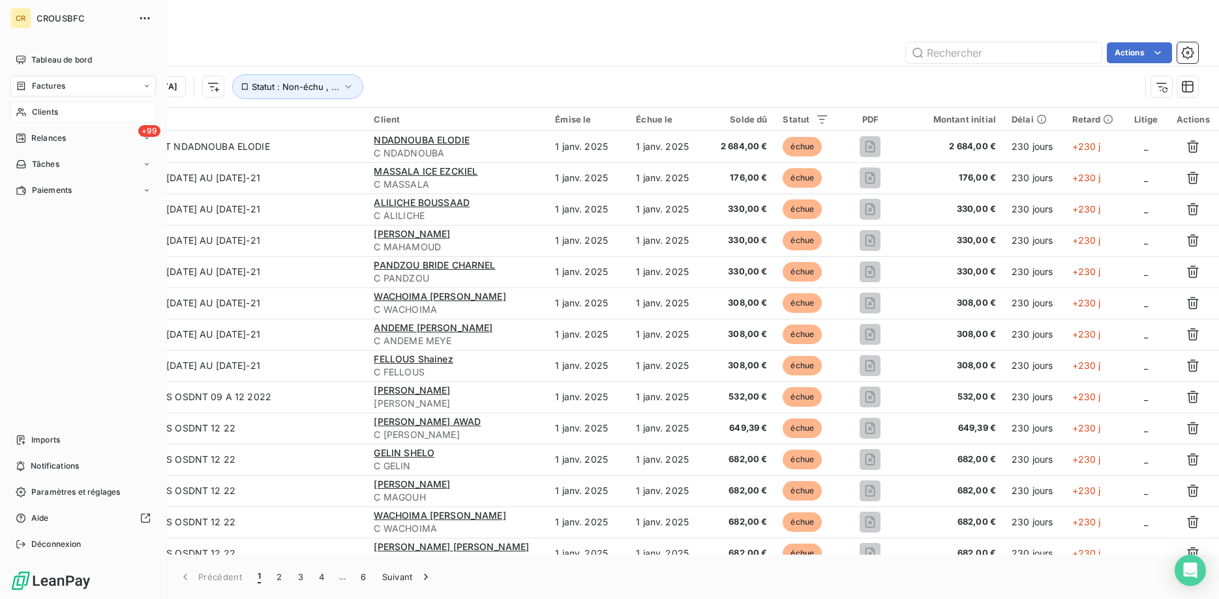
click at [39, 112] on span "Clients" at bounding box center [45, 112] width 26 height 12
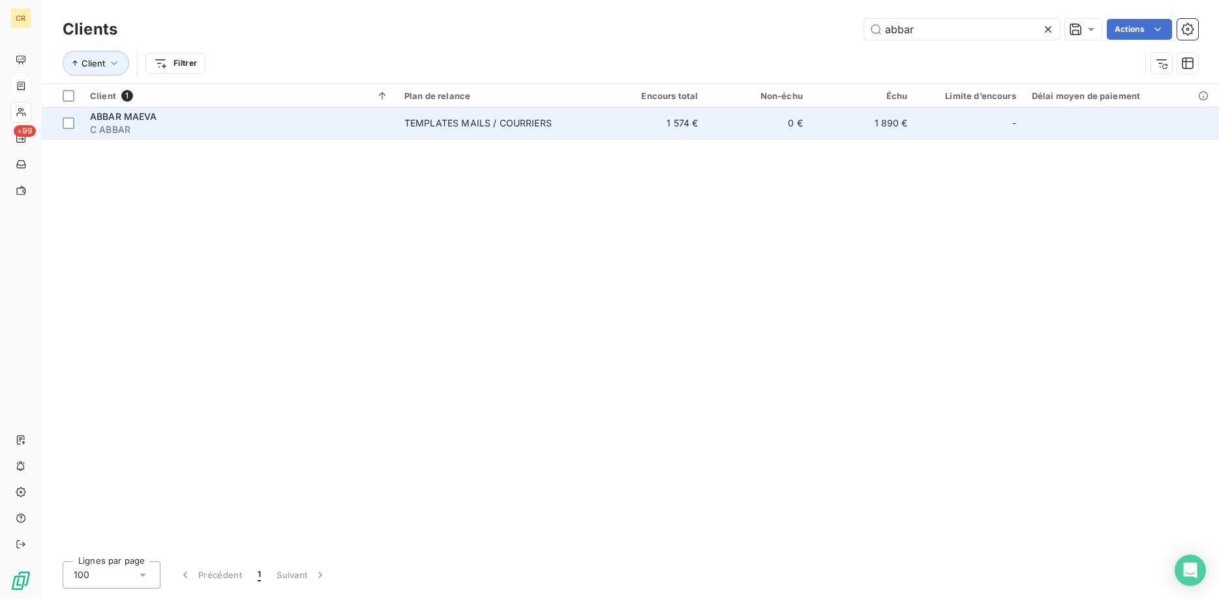
click at [142, 114] on span "ABBAR MAEVA" at bounding box center [123, 116] width 67 height 11
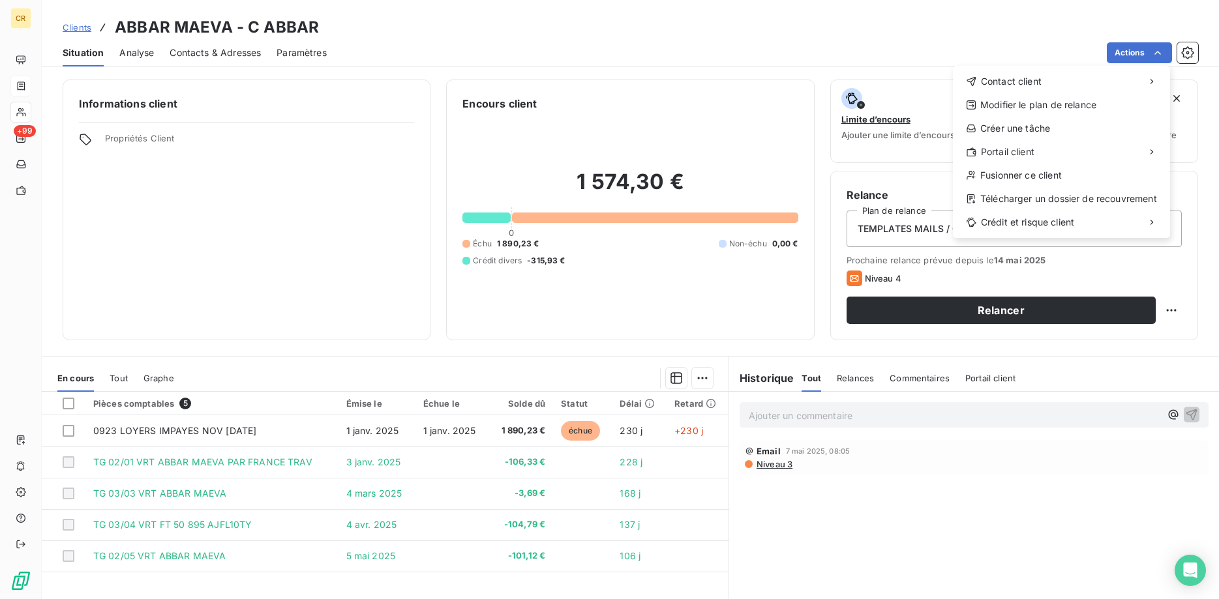
click at [1156, 53] on html "CR +99 Clients ABBAR MAEVA - C ABBAR Situation Analyse Contacts & Adresses Para…" at bounding box center [609, 299] width 1219 height 599
click at [1094, 127] on div "Créer une tâche" at bounding box center [1061, 128] width 207 height 21
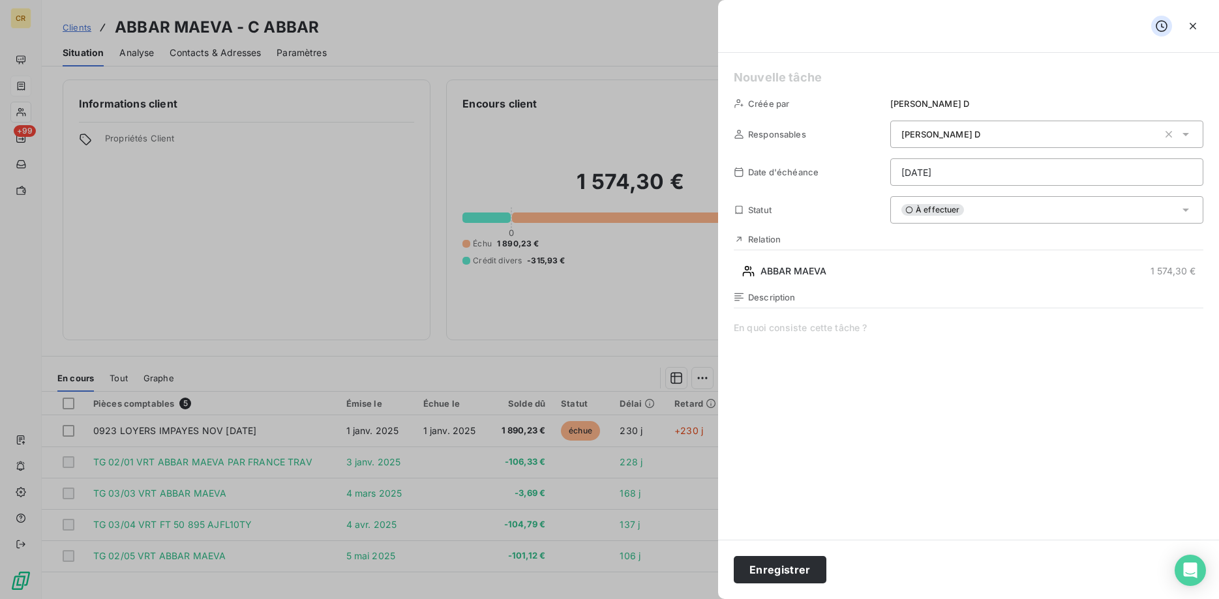
click at [974, 129] on div "[PERSON_NAME]" at bounding box center [1029, 134] width 257 height 13
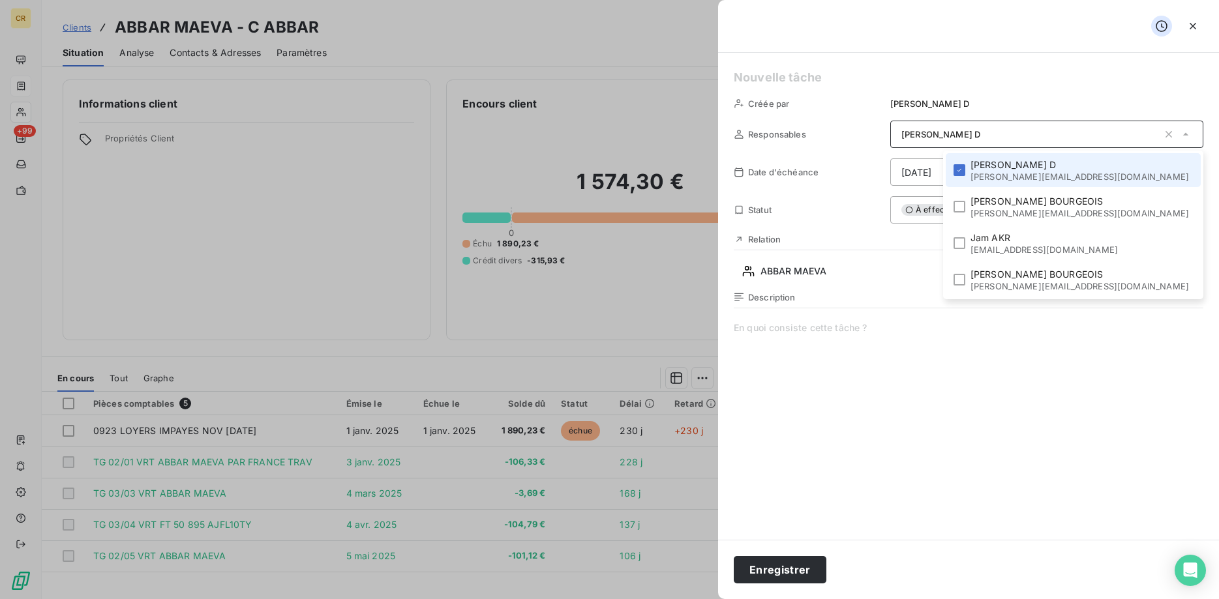
click at [844, 337] on span at bounding box center [969, 447] width 470 height 250
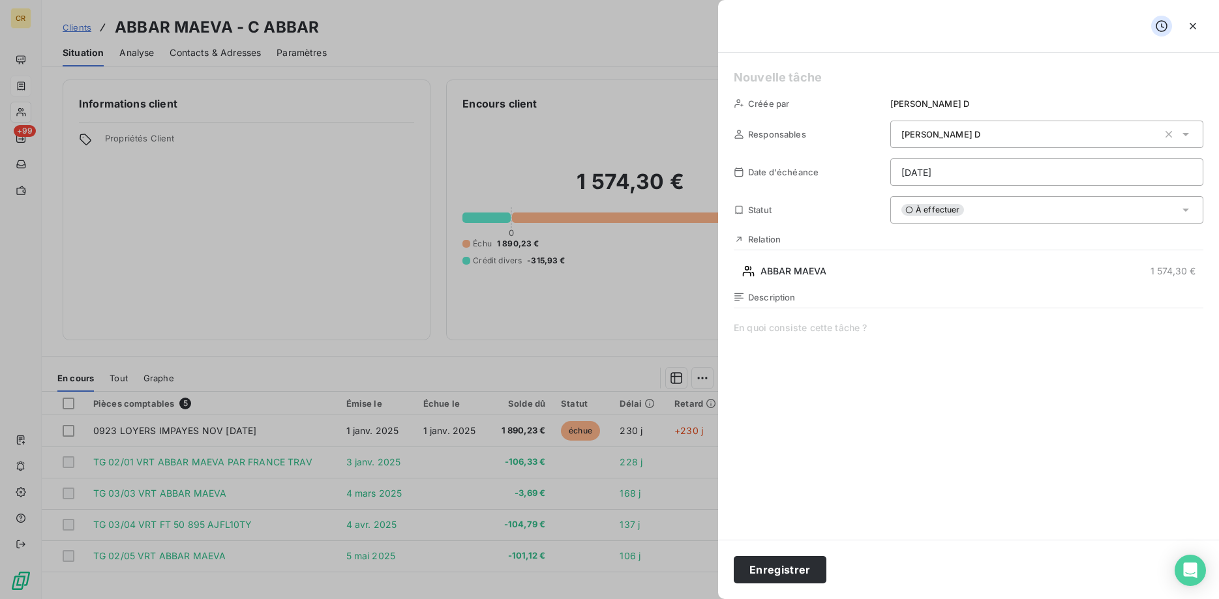
click at [566, 292] on div at bounding box center [609, 299] width 1219 height 599
click at [1192, 26] on icon "button" at bounding box center [1193, 26] width 7 height 7
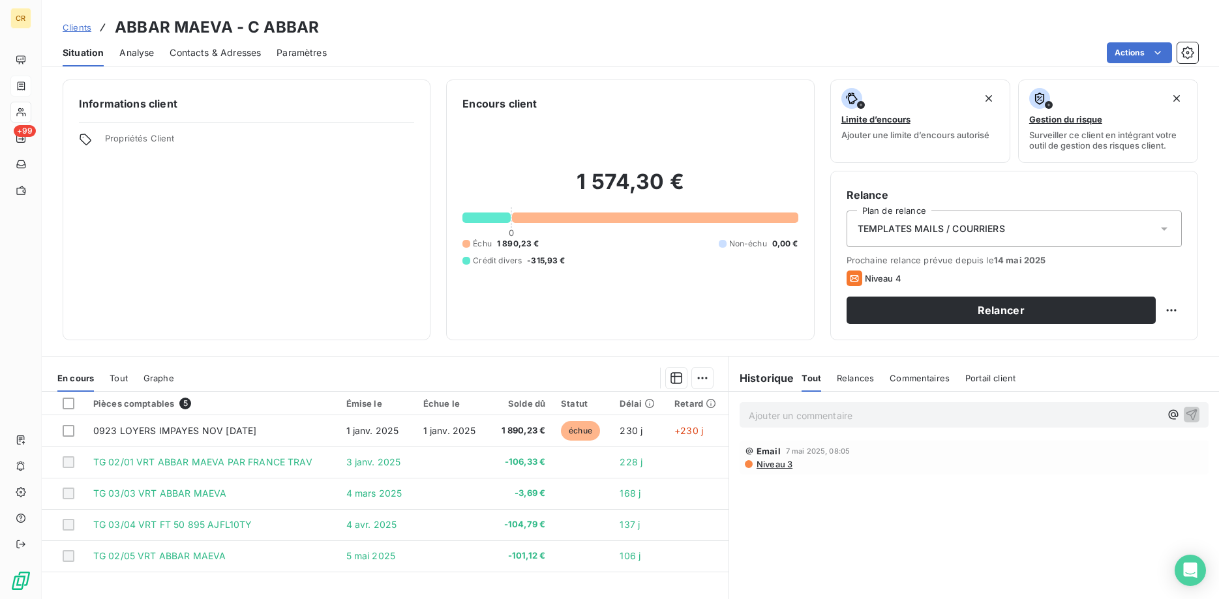
click at [946, 228] on span "TEMPLATES MAILS / COURRIERS" at bounding box center [931, 228] width 147 height 13
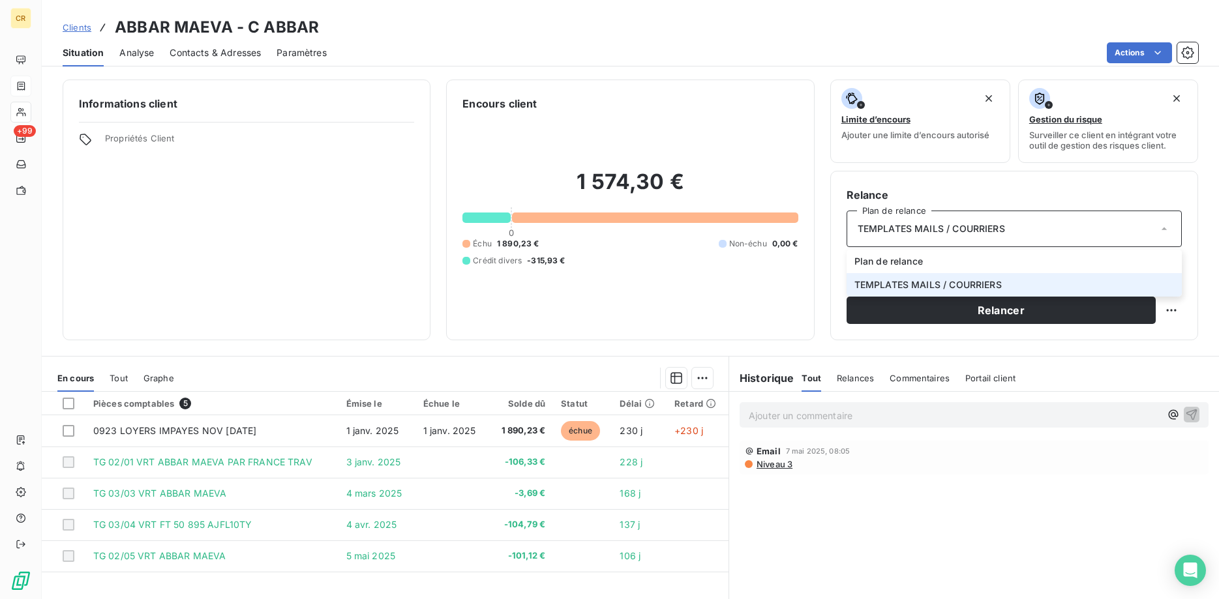
click at [910, 288] on span "TEMPLATES MAILS / COURRIERS" at bounding box center [927, 284] width 147 height 13
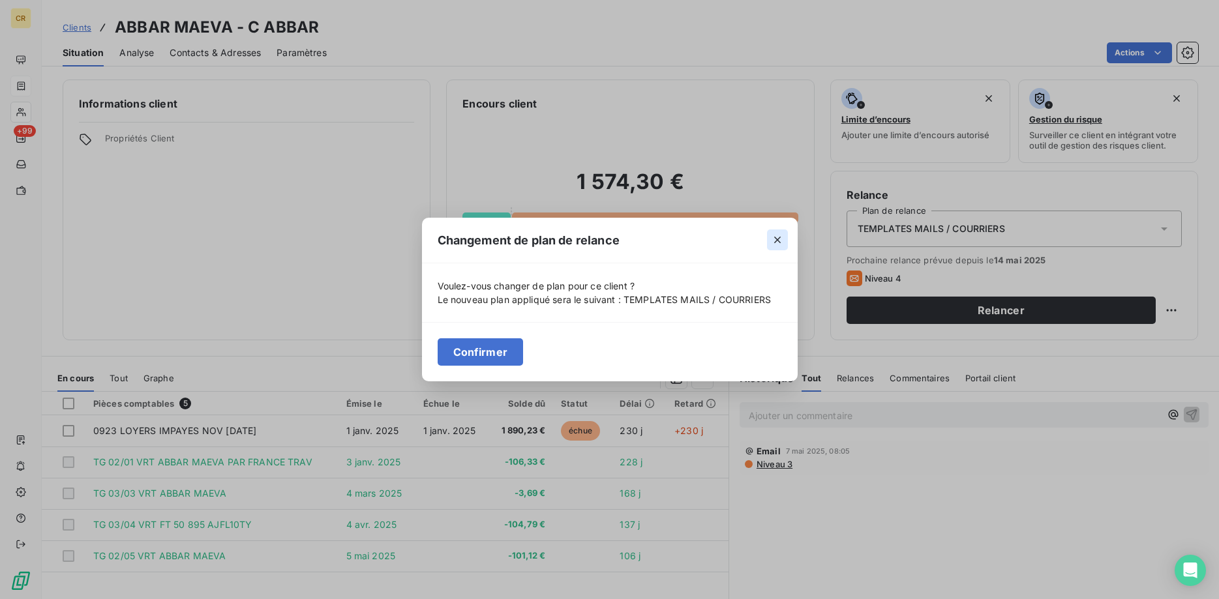
click at [779, 239] on icon "button" at bounding box center [777, 240] width 7 height 7
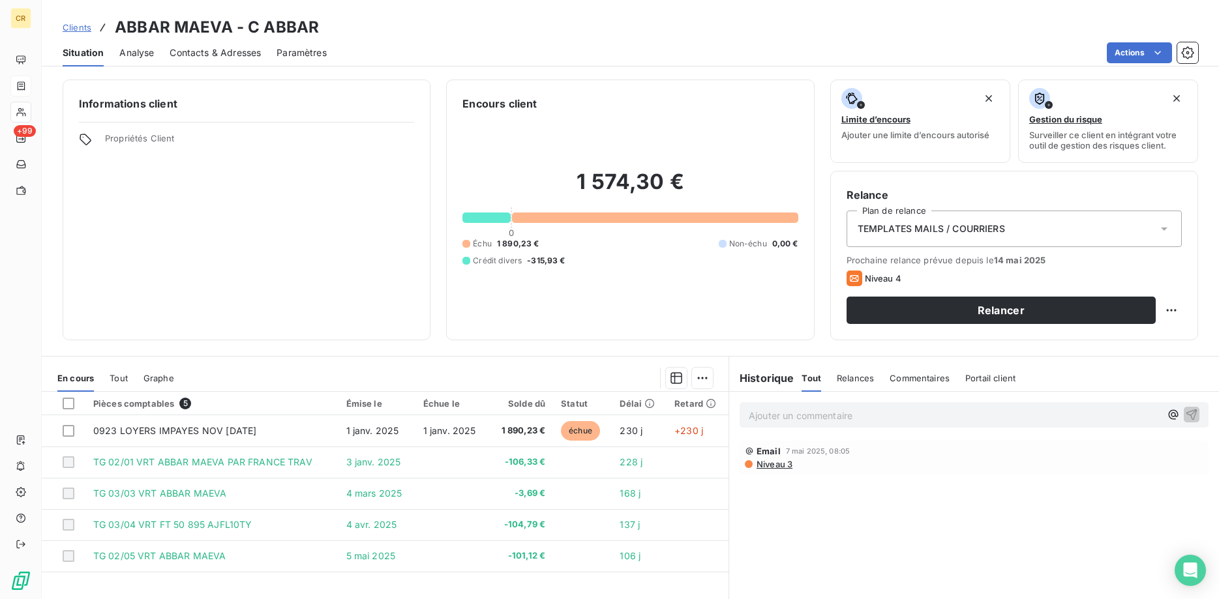
click at [139, 55] on span "Analyse" at bounding box center [136, 52] width 35 height 13
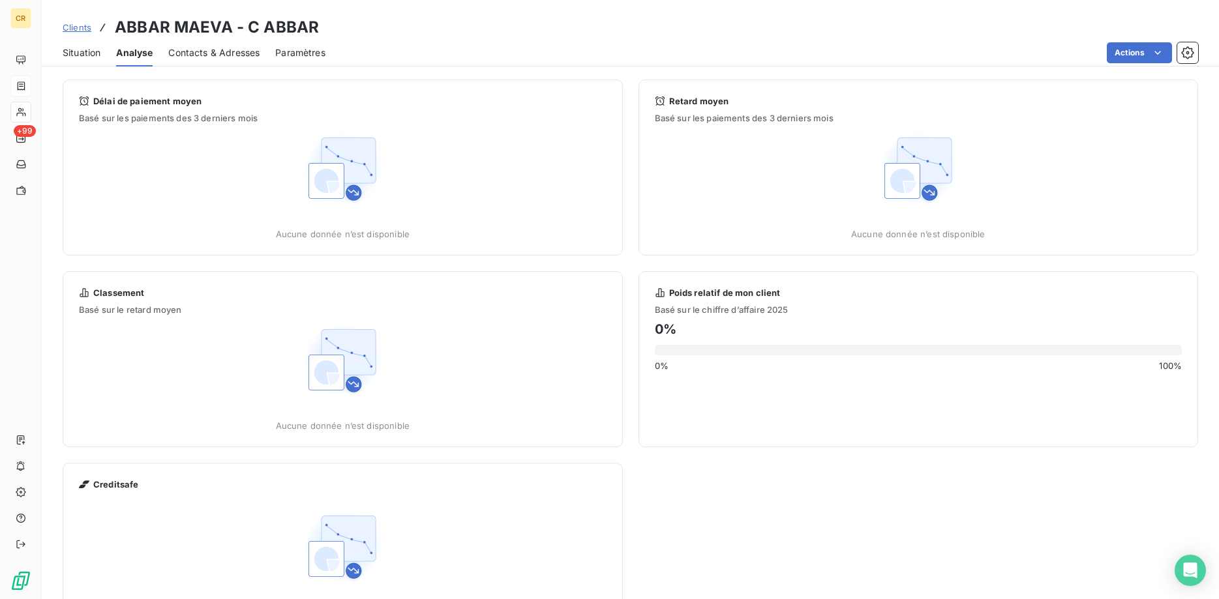
click at [206, 54] on span "Contacts & Adresses" at bounding box center [213, 52] width 91 height 13
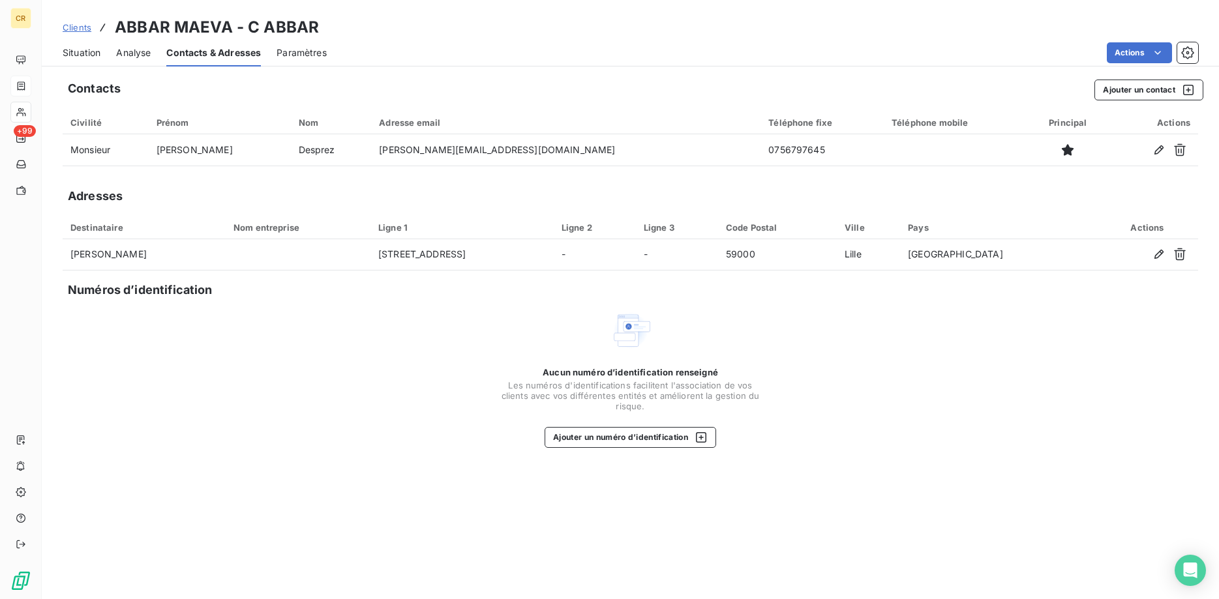
click at [299, 52] on span "Paramètres" at bounding box center [302, 52] width 50 height 13
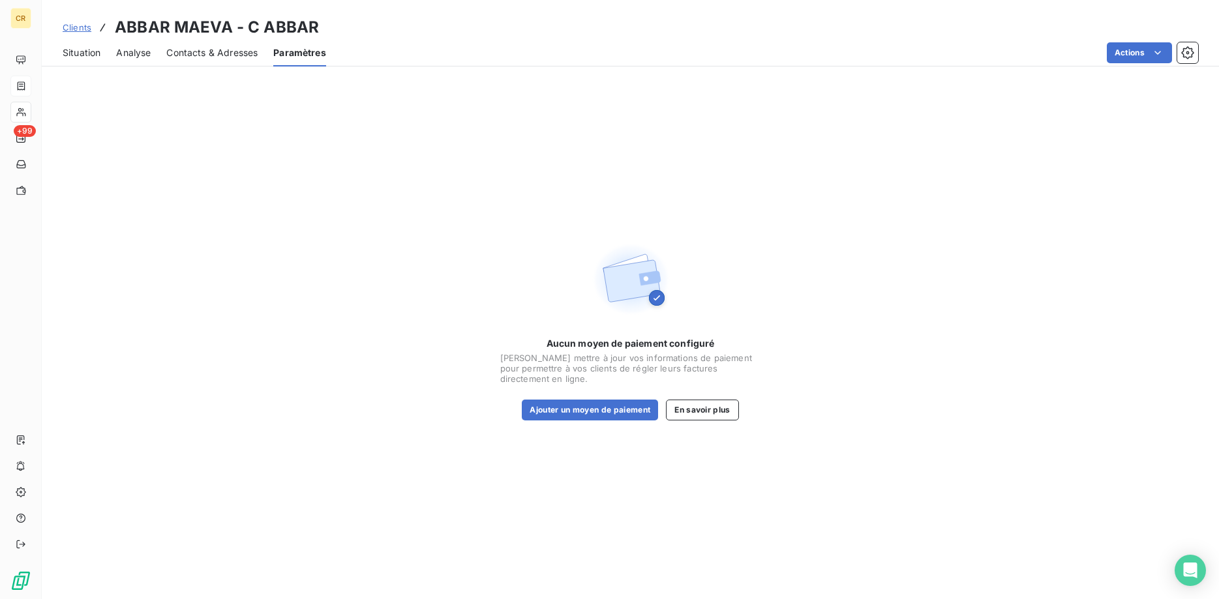
click at [234, 52] on span "Contacts & Adresses" at bounding box center [211, 52] width 91 height 13
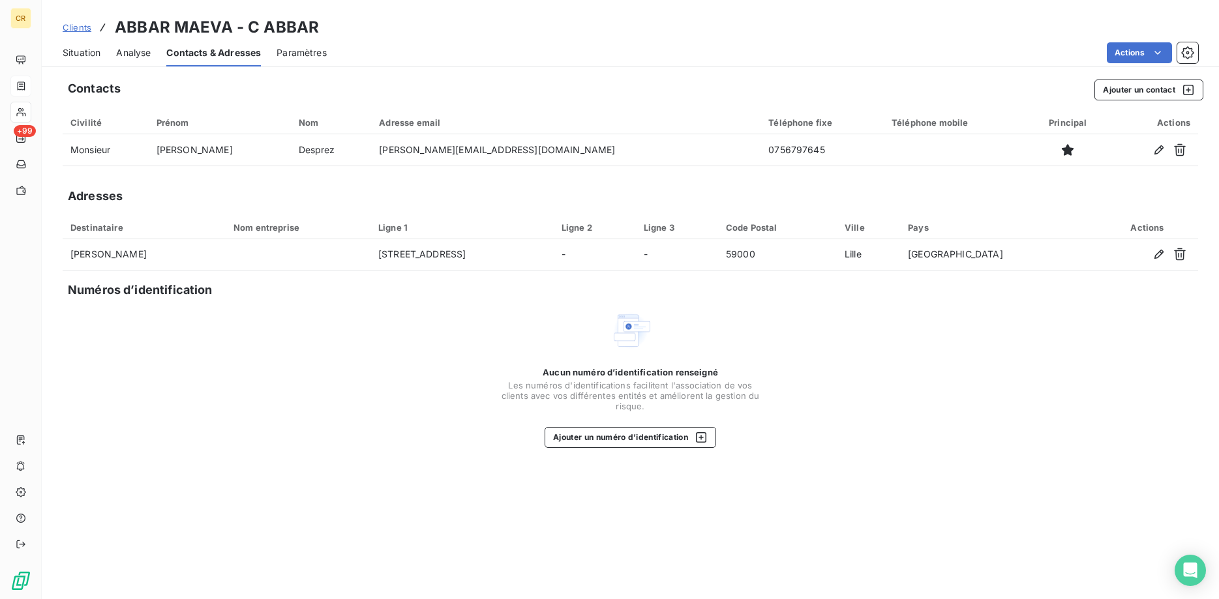
click at [83, 48] on span "Situation" at bounding box center [82, 52] width 38 height 13
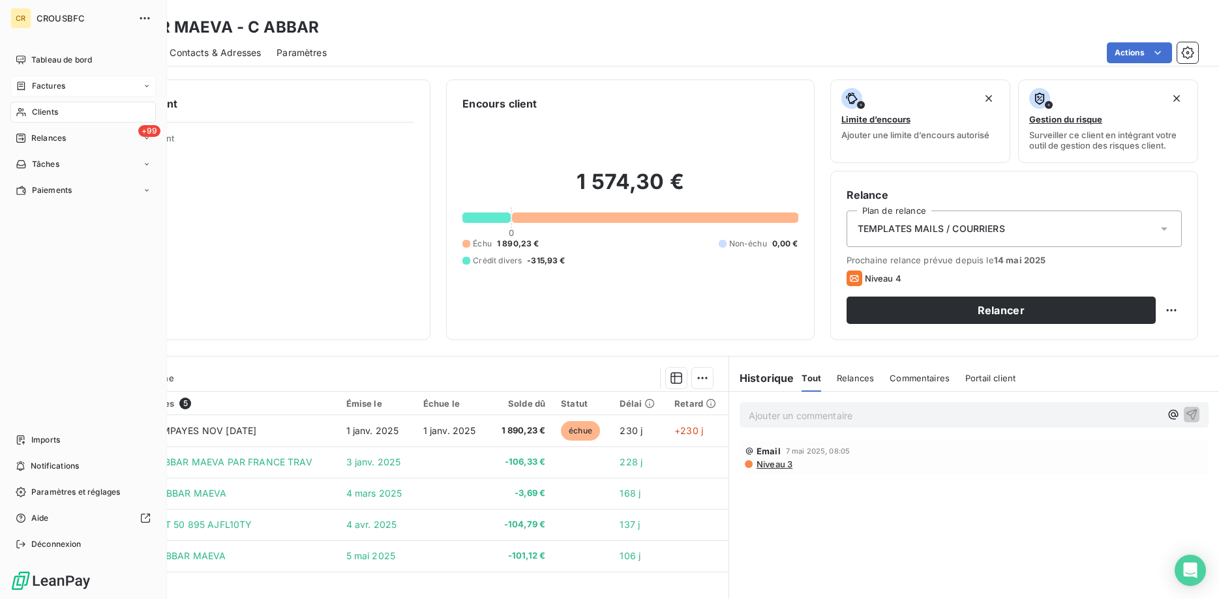
click at [146, 83] on icon at bounding box center [147, 86] width 8 height 8
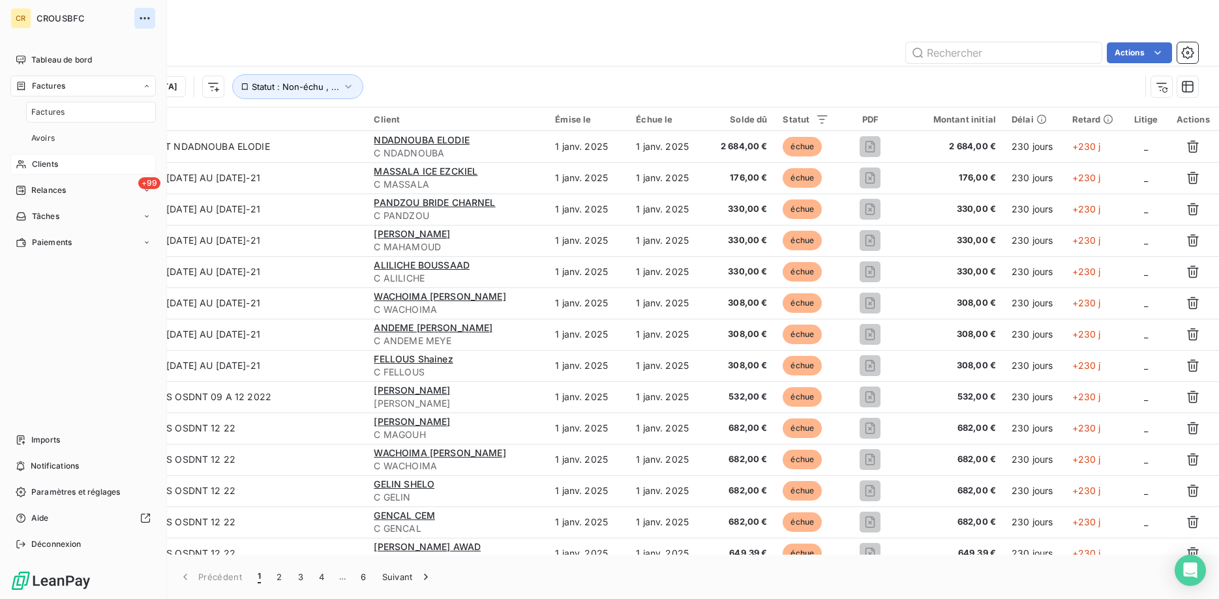
click at [145, 18] on icon "button" at bounding box center [145, 18] width 10 height 2
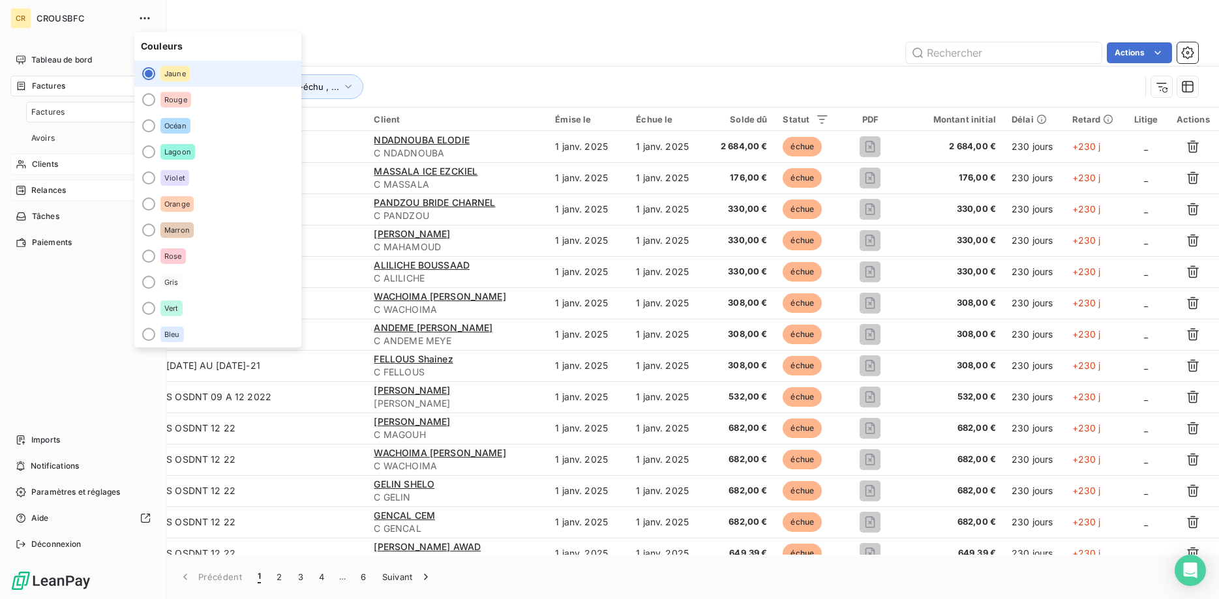
click at [40, 186] on span "Relances" at bounding box center [48, 191] width 35 height 12
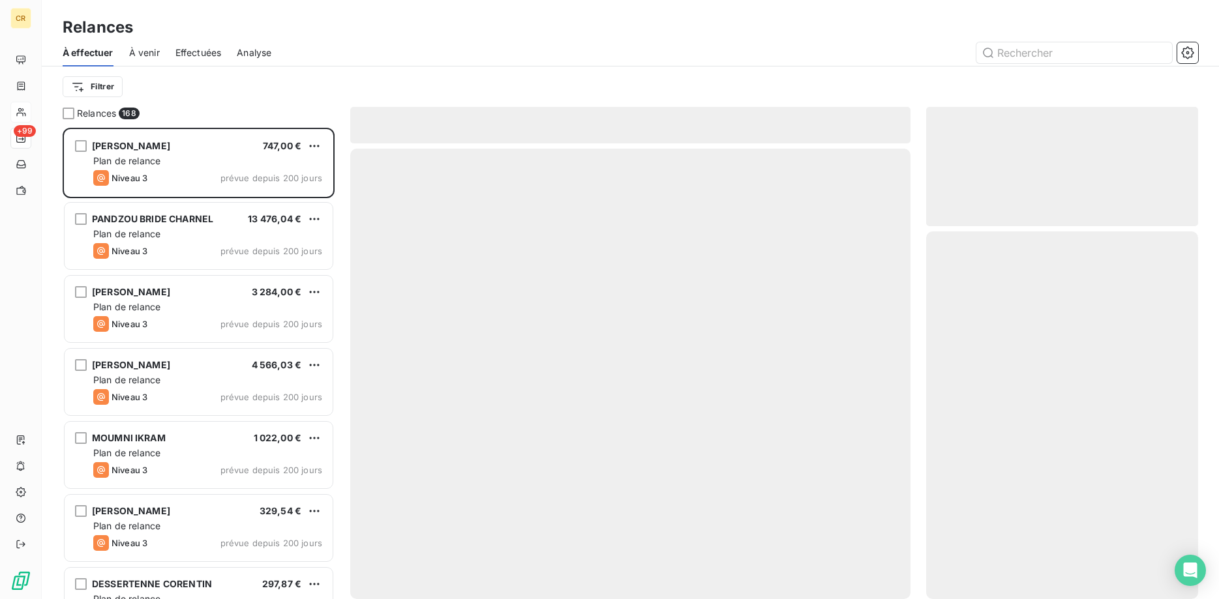
scroll to position [472, 273]
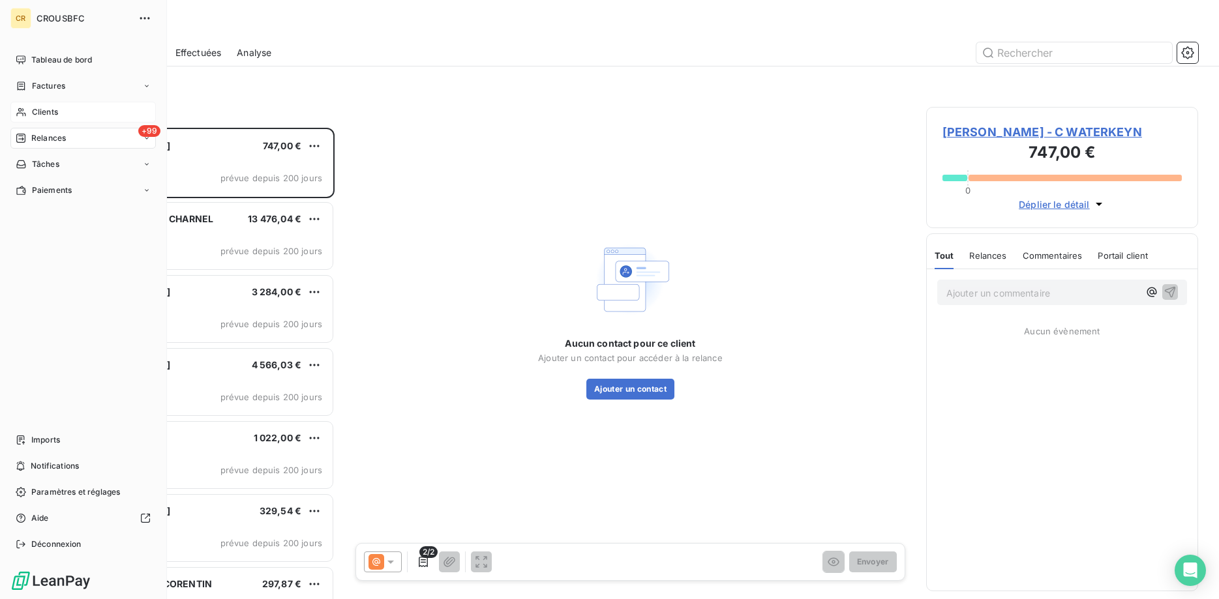
click at [28, 83] on div "Factures" at bounding box center [41, 86] width 50 height 12
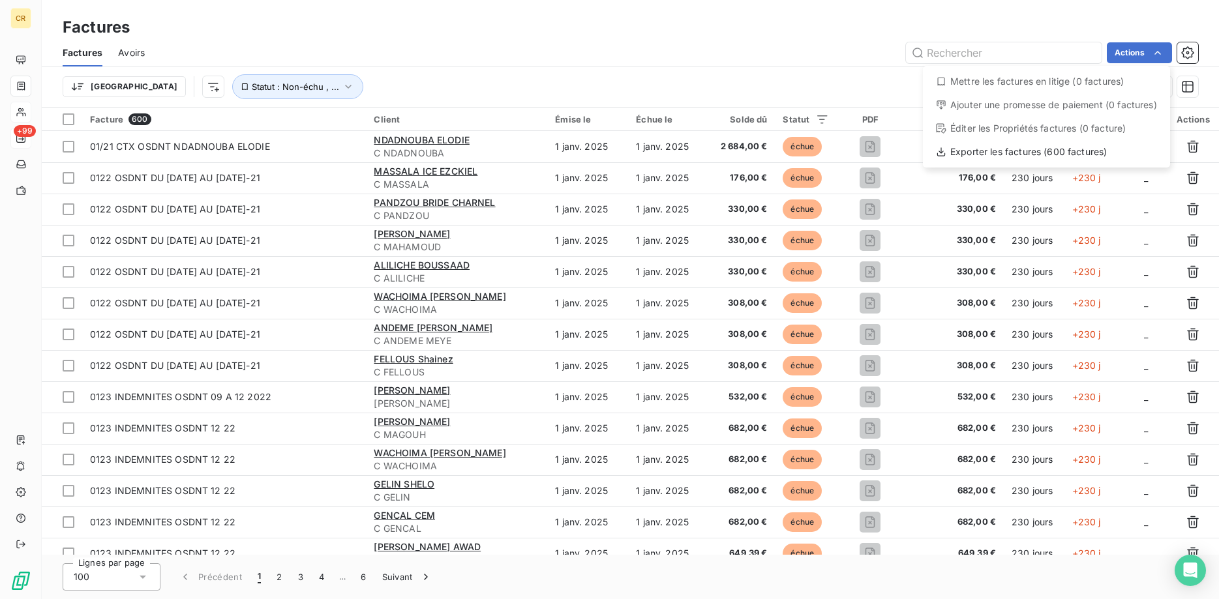
click at [1164, 51] on html "CR +99 Factures Factures Avoirs Actions Mettre les factures en litige (0 factur…" at bounding box center [609, 299] width 1219 height 599
click at [1199, 49] on html "CR +99 Factures Factures Avoirs Actions Mettre les factures en litige (0 factur…" at bounding box center [609, 299] width 1219 height 599
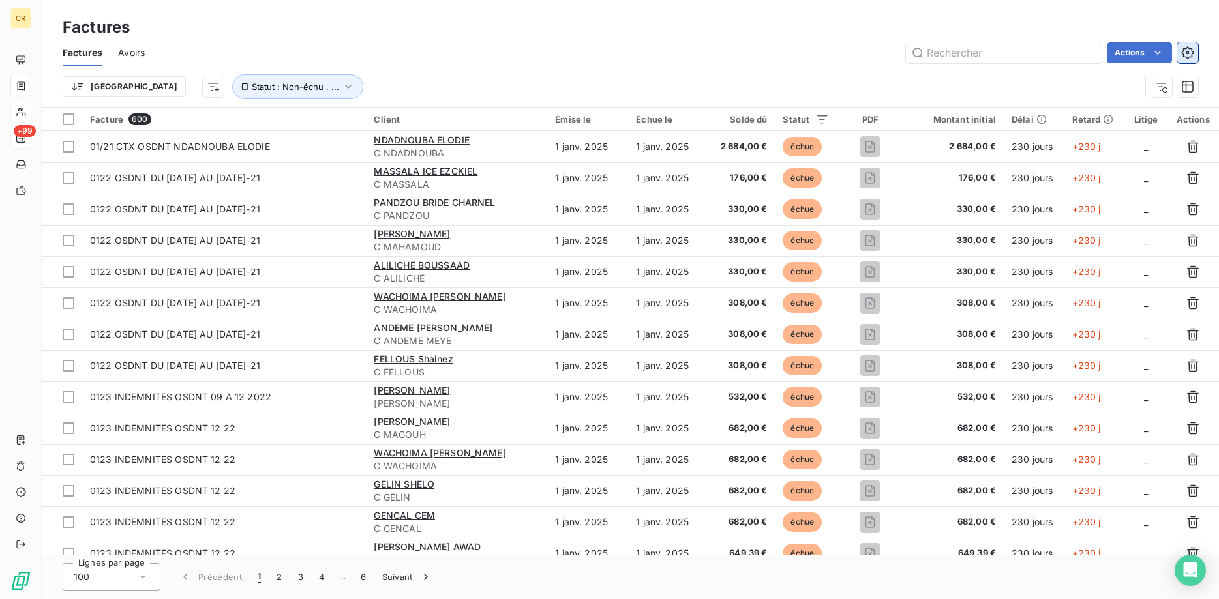
click at [1191, 49] on icon "button" at bounding box center [1187, 52] width 12 height 12
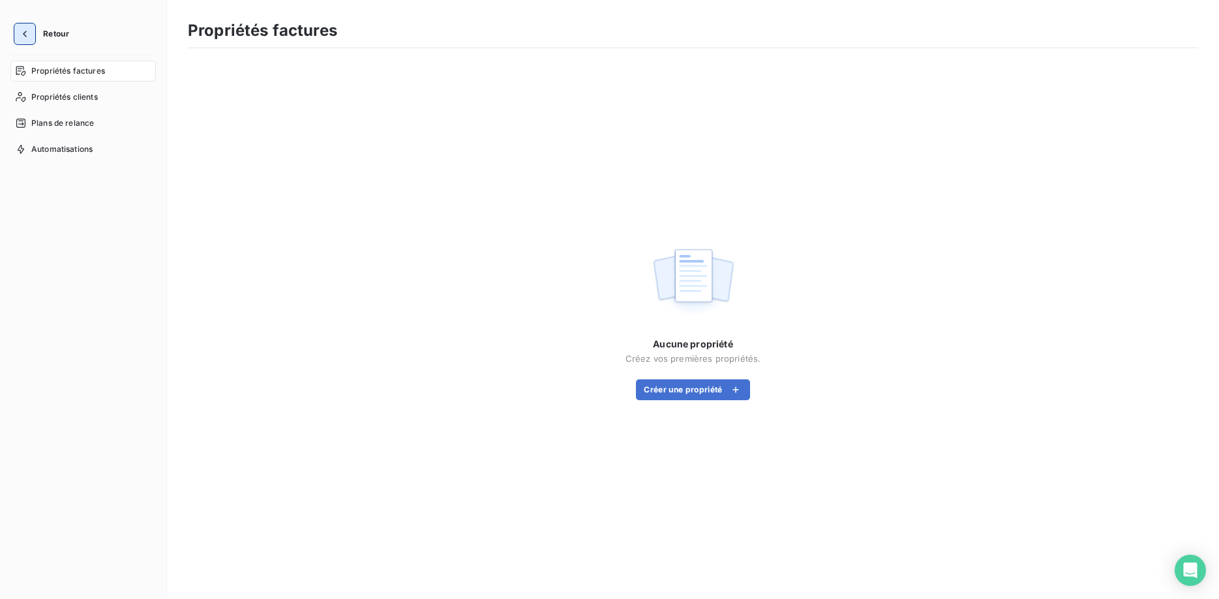
click at [22, 33] on icon "button" at bounding box center [24, 33] width 13 height 13
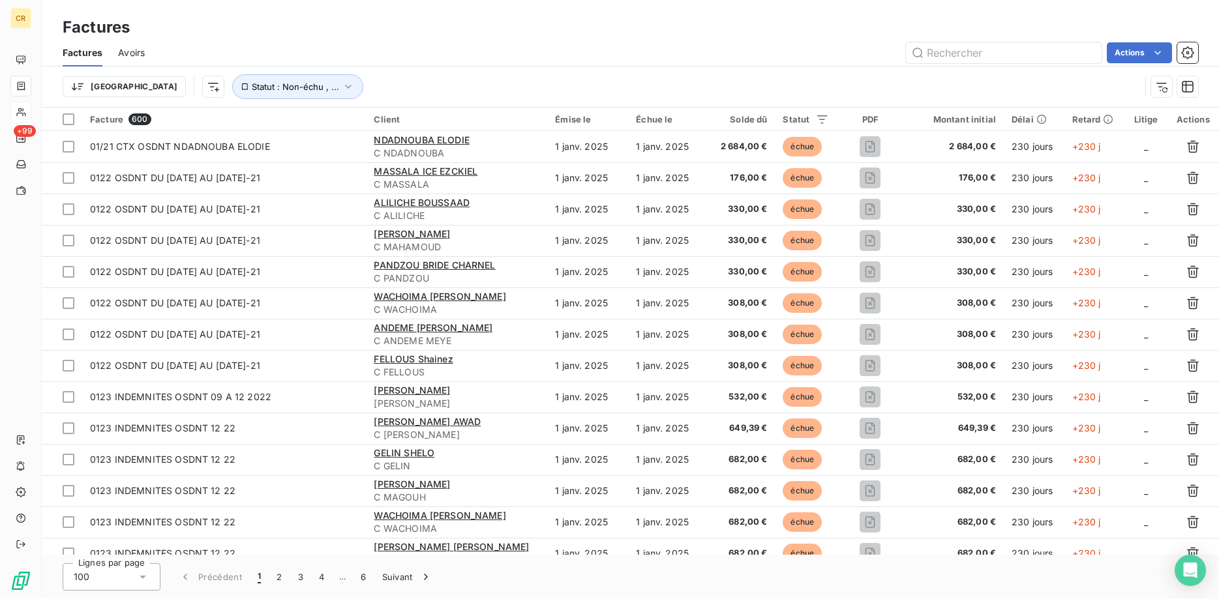
click at [24, 112] on icon at bounding box center [21, 112] width 11 height 10
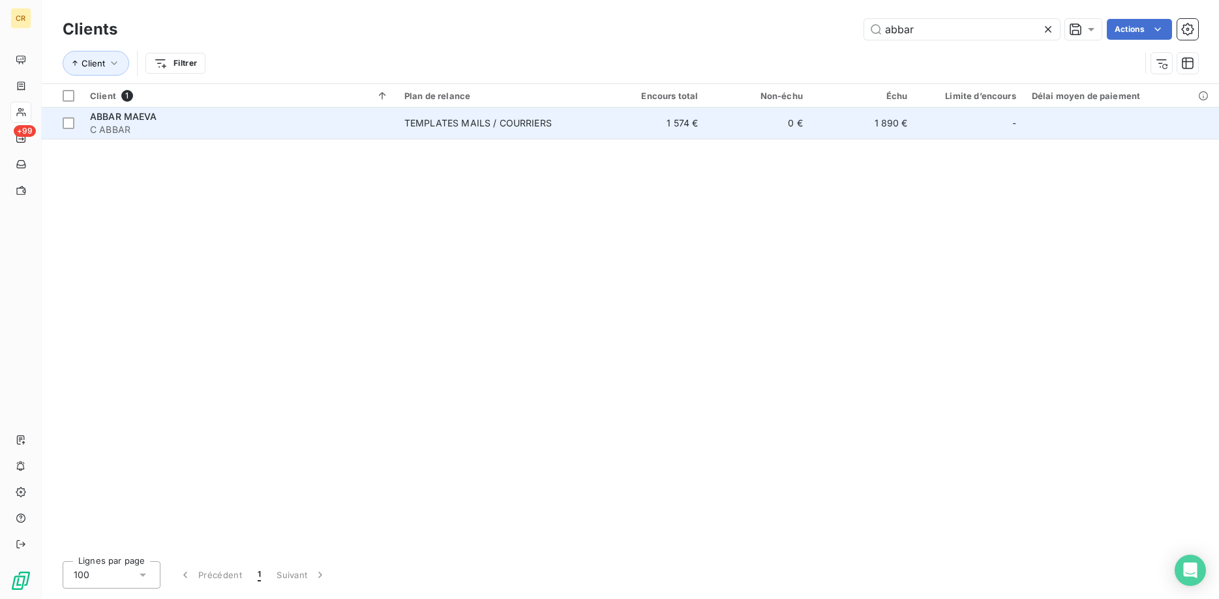
click at [129, 113] on span "ABBAR MAEVA" at bounding box center [123, 116] width 67 height 11
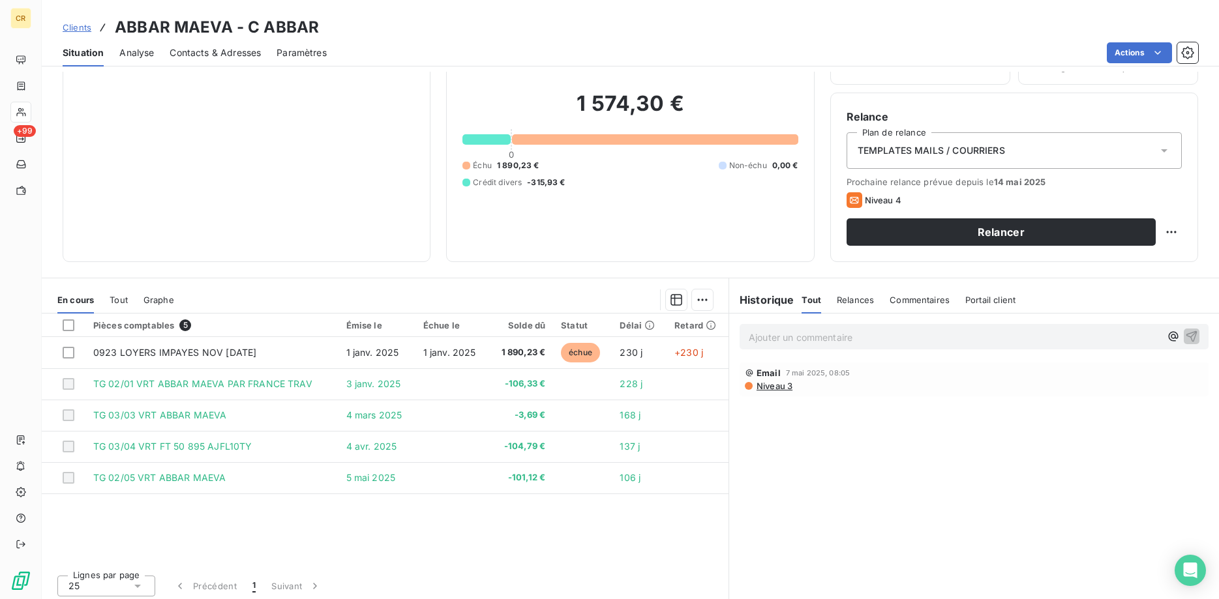
scroll to position [83, 0]
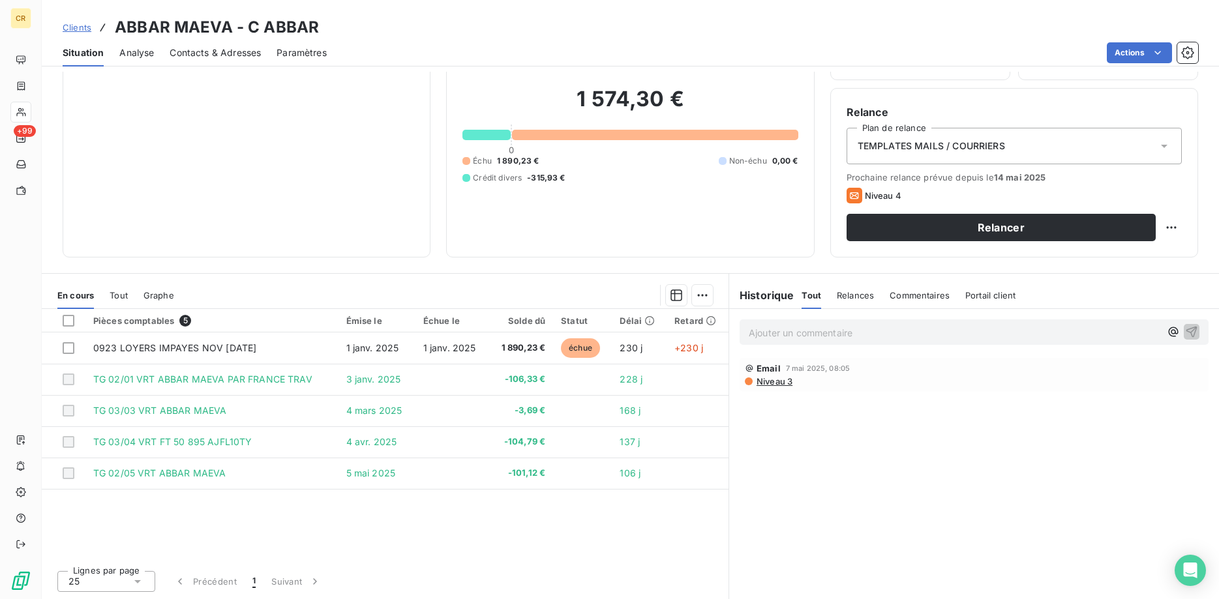
click at [997, 138] on div "TEMPLATES MAILS / COURRIERS" at bounding box center [1014, 146] width 335 height 37
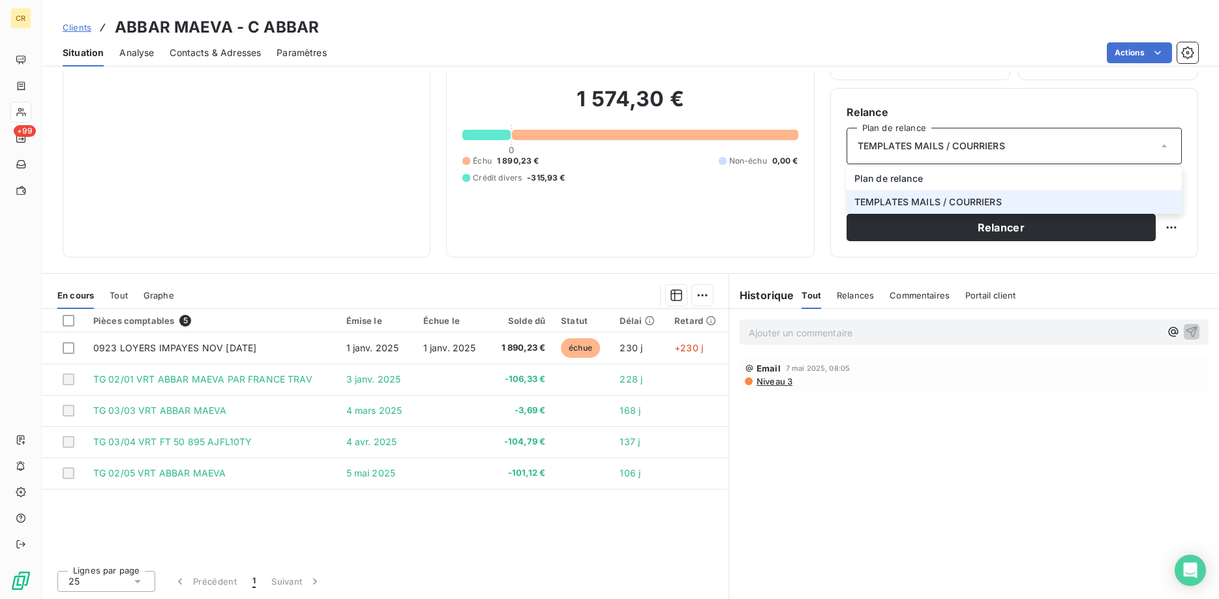
scroll to position [0, 0]
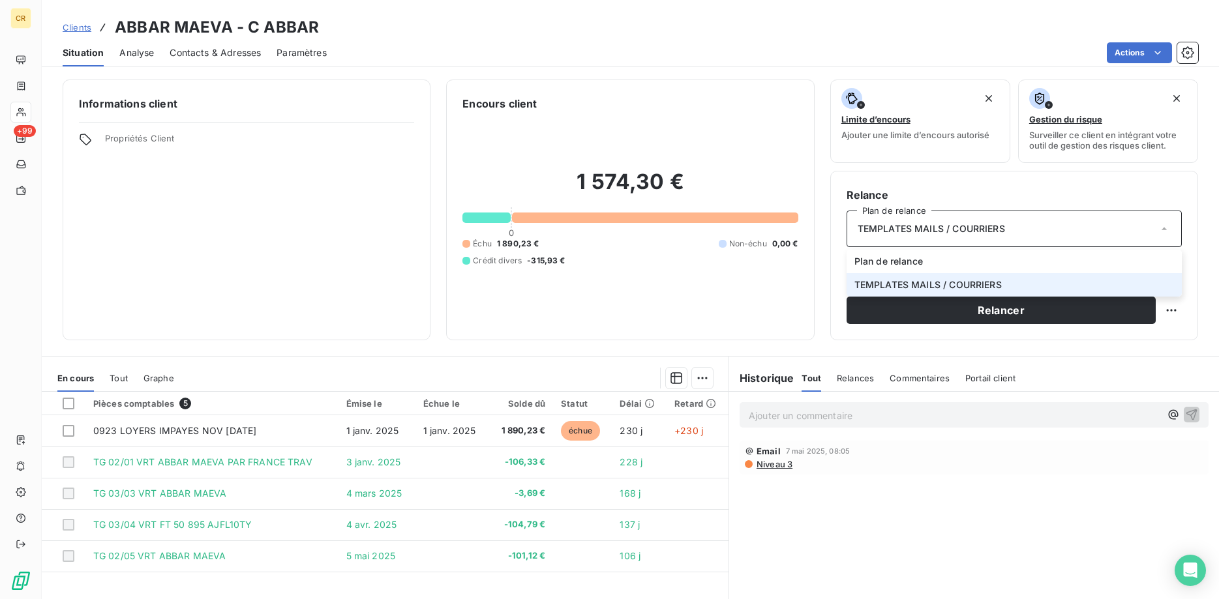
click at [173, 142] on span "Propriétés Client" at bounding box center [259, 142] width 309 height 18
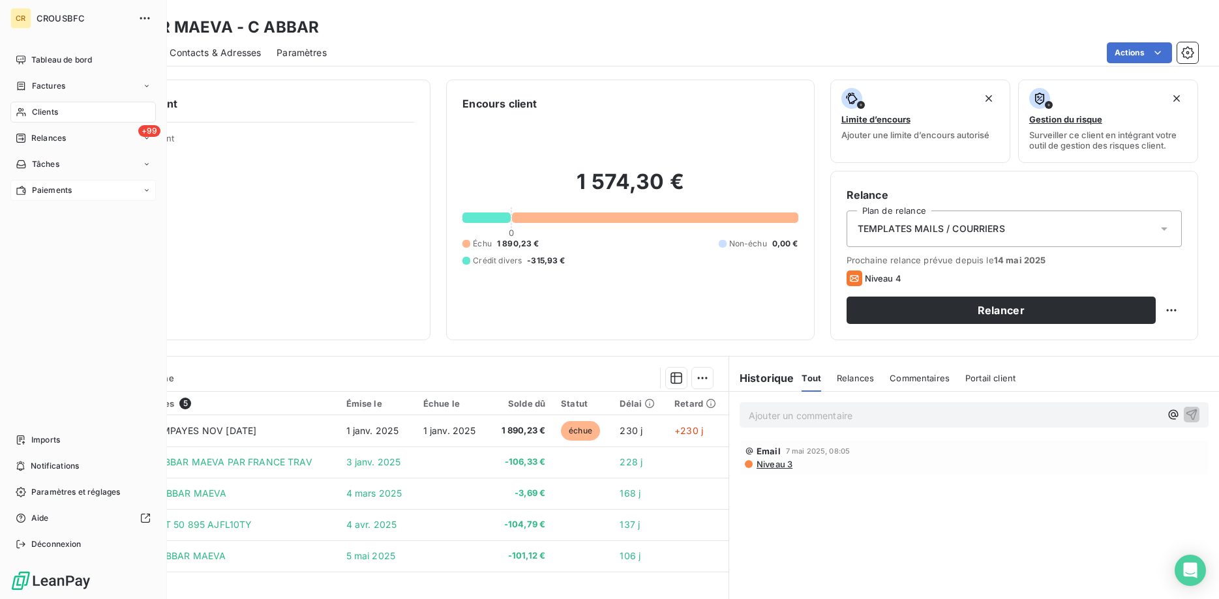
click at [146, 189] on icon at bounding box center [147, 191] width 8 height 8
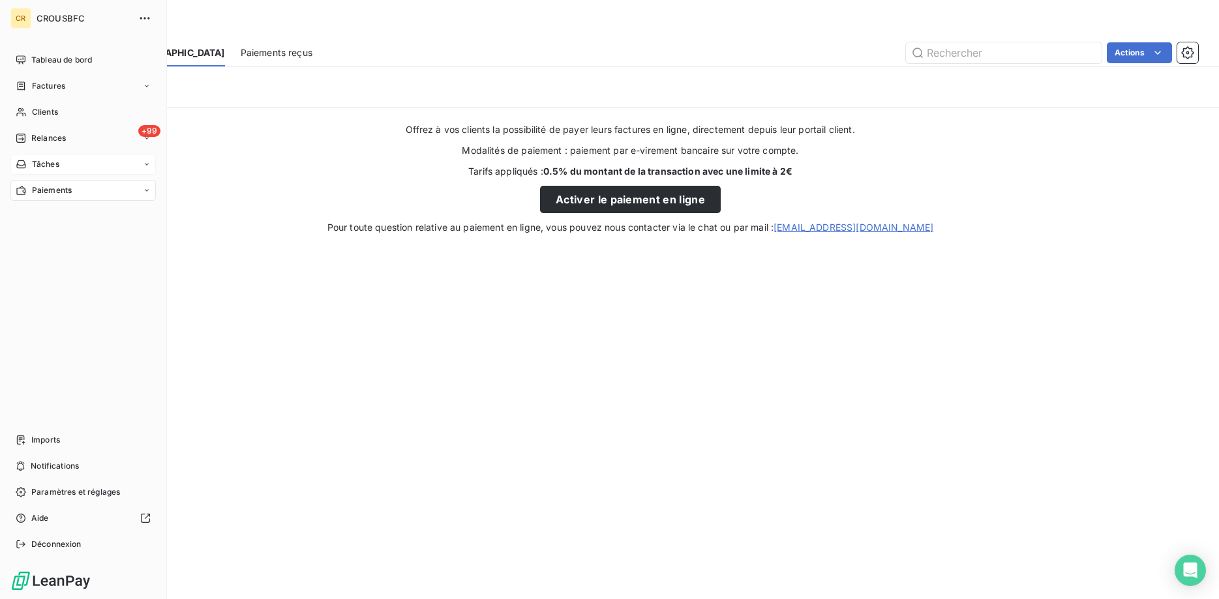
click at [119, 164] on div "Tâches" at bounding box center [82, 164] width 145 height 21
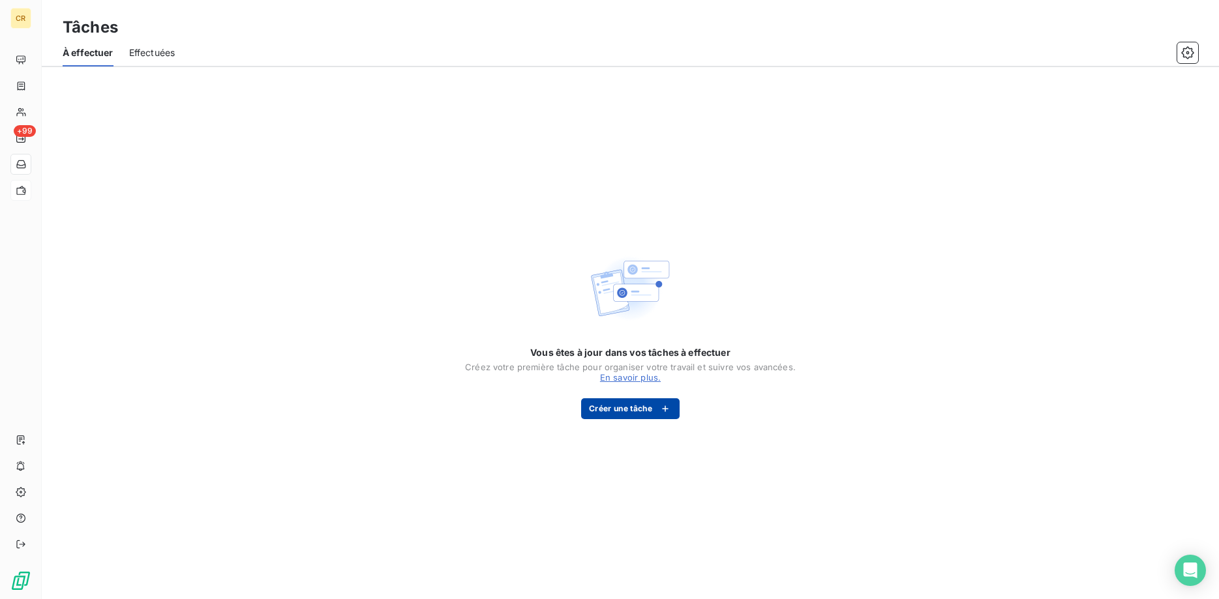
click at [617, 399] on button "Créer une tâche" at bounding box center [630, 409] width 98 height 21
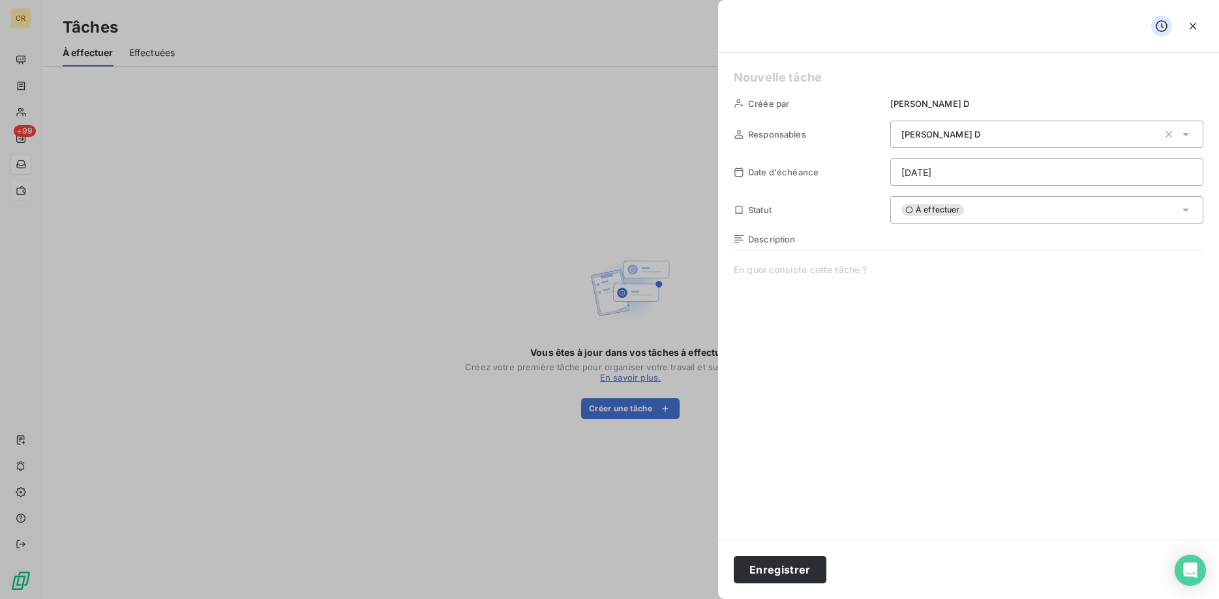
click at [955, 217] on div "À effectuer" at bounding box center [1046, 209] width 313 height 27
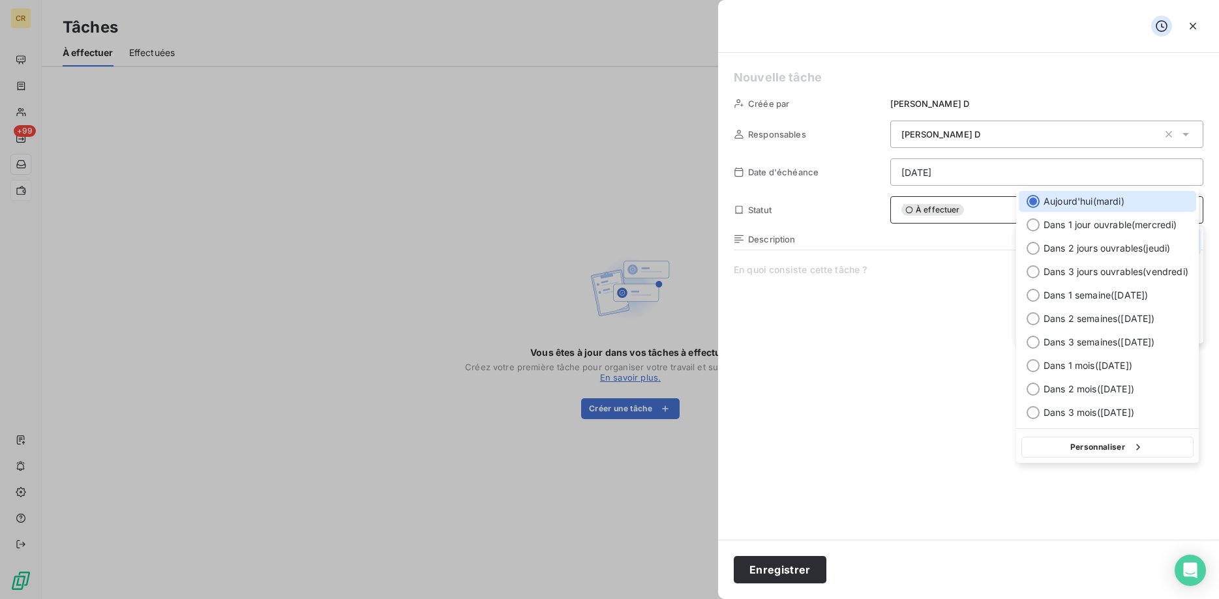
click at [957, 136] on html "CR +99 Tâches À effectuer Effectuées Vous êtes à jour dans vos tâches à effectu…" at bounding box center [609, 299] width 1219 height 599
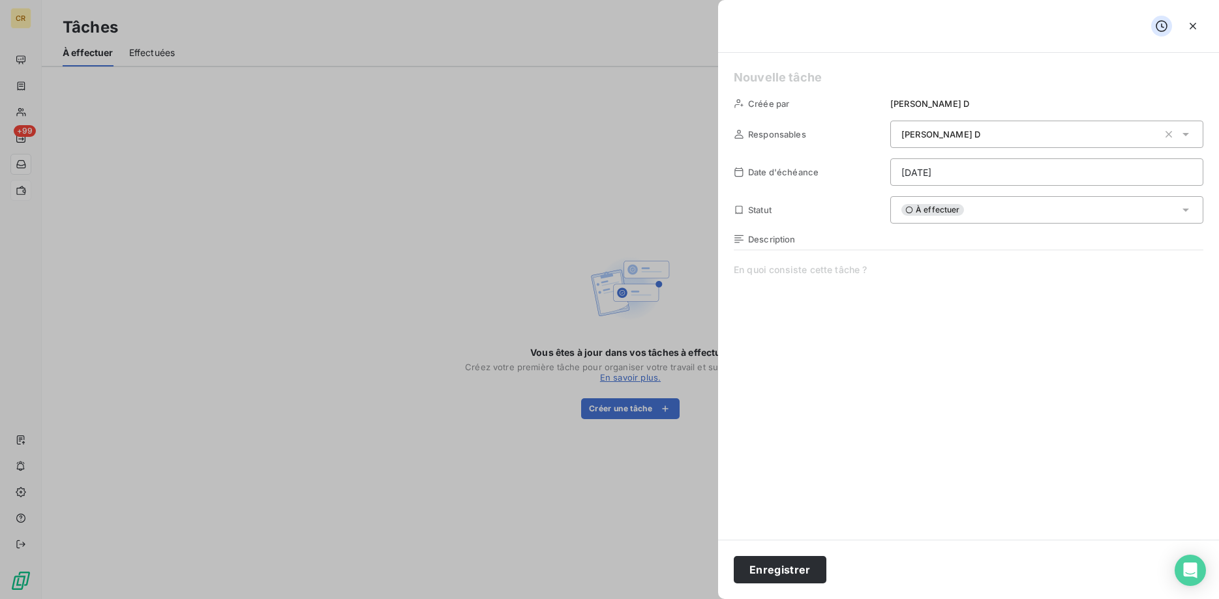
click at [832, 307] on span at bounding box center [969, 388] width 470 height 250
click at [500, 199] on div at bounding box center [609, 299] width 1219 height 599
click at [1201, 25] on button "button" at bounding box center [1192, 26] width 21 height 21
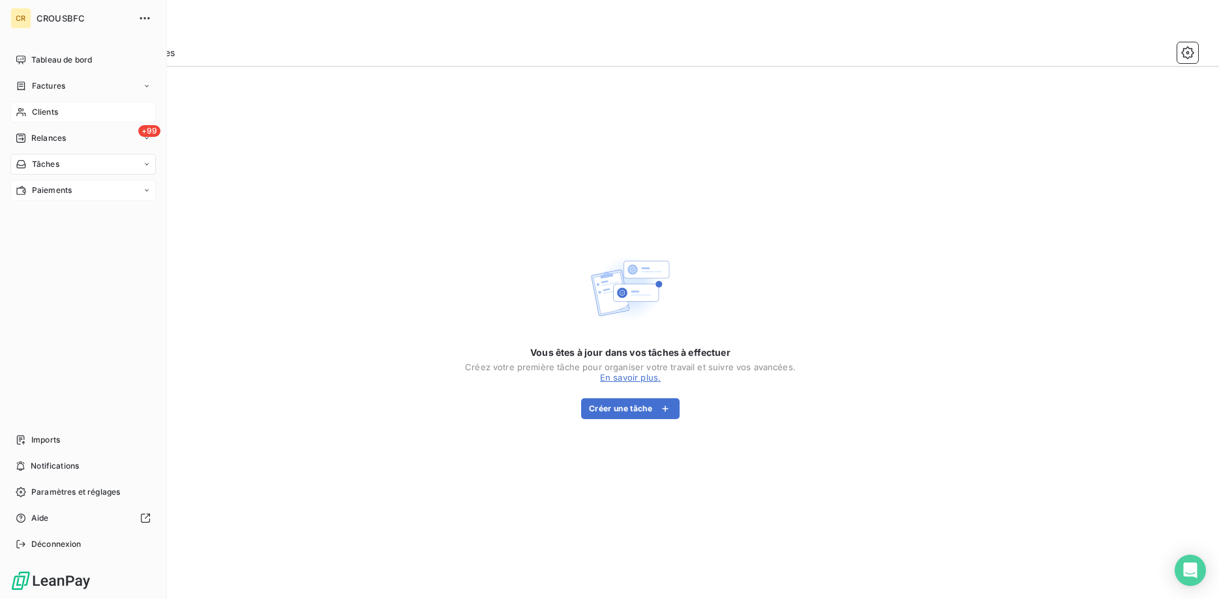
click at [27, 115] on div "Clients" at bounding box center [82, 112] width 145 height 21
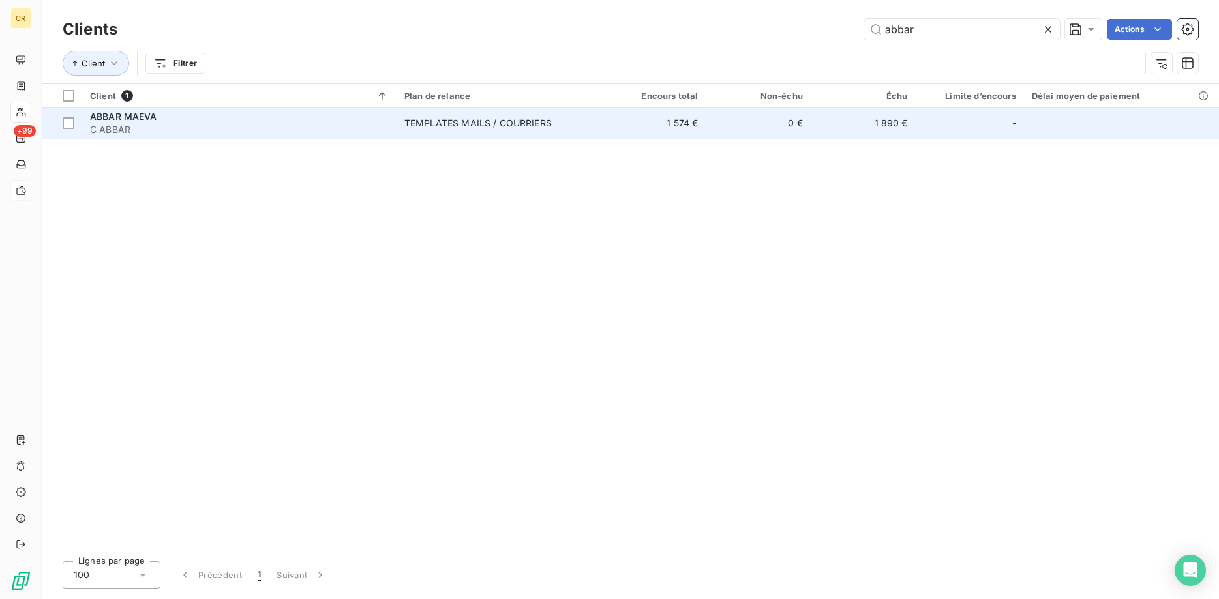
click at [445, 124] on div "TEMPLATES MAILS / COURRIERS" at bounding box center [477, 123] width 147 height 13
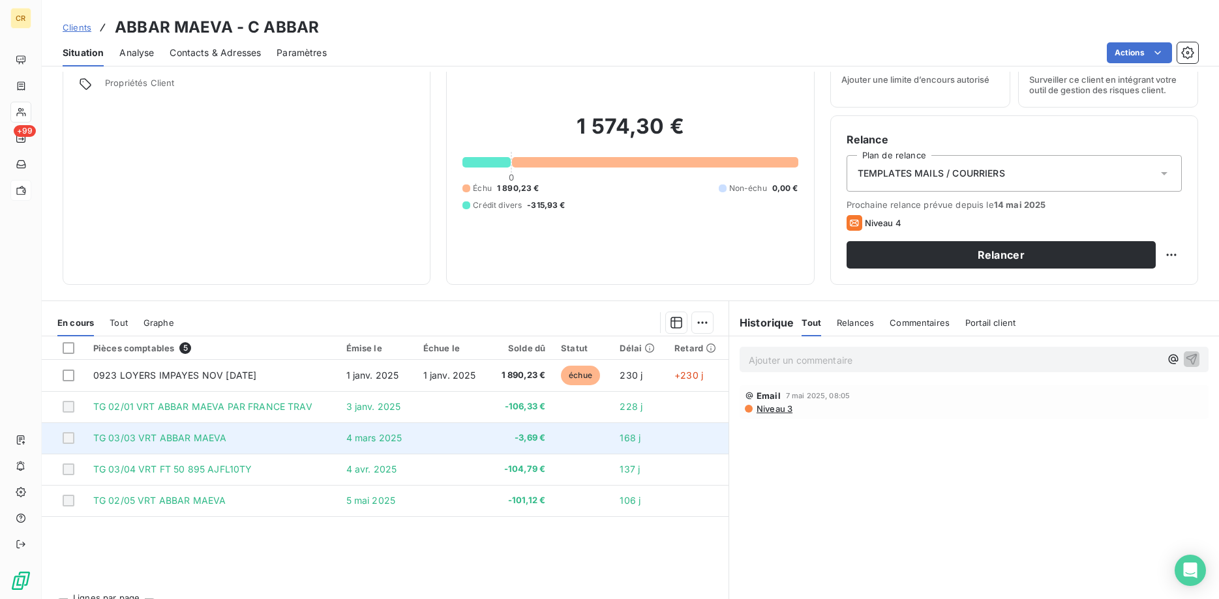
scroll to position [83, 0]
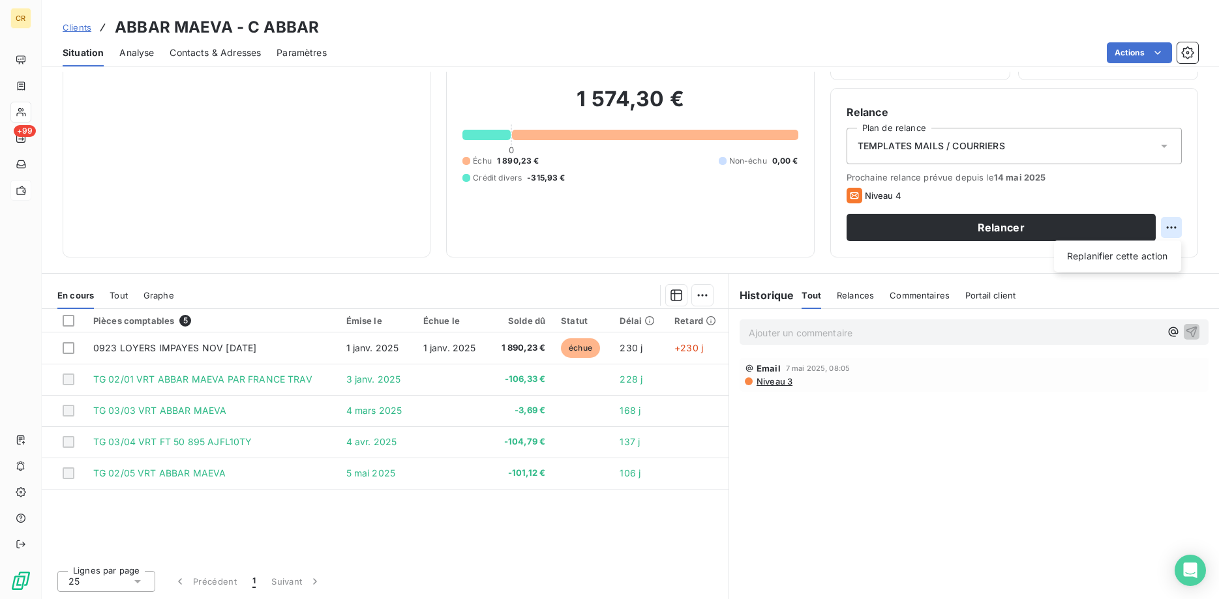
click at [1176, 227] on html "CR +99 Clients ABBAR MAEVA - C ABBAR Situation Analyse Contacts & Adresses Para…" at bounding box center [609, 299] width 1219 height 599
click at [894, 195] on html "CR +99 Clients ABBAR MAEVA - C ABBAR Situation Analyse Contacts & Adresses Para…" at bounding box center [609, 299] width 1219 height 599
click at [859, 194] on icon at bounding box center [855, 196] width 16 height 16
click at [852, 201] on icon at bounding box center [855, 196] width 16 height 16
click at [862, 194] on icon at bounding box center [855, 196] width 16 height 16
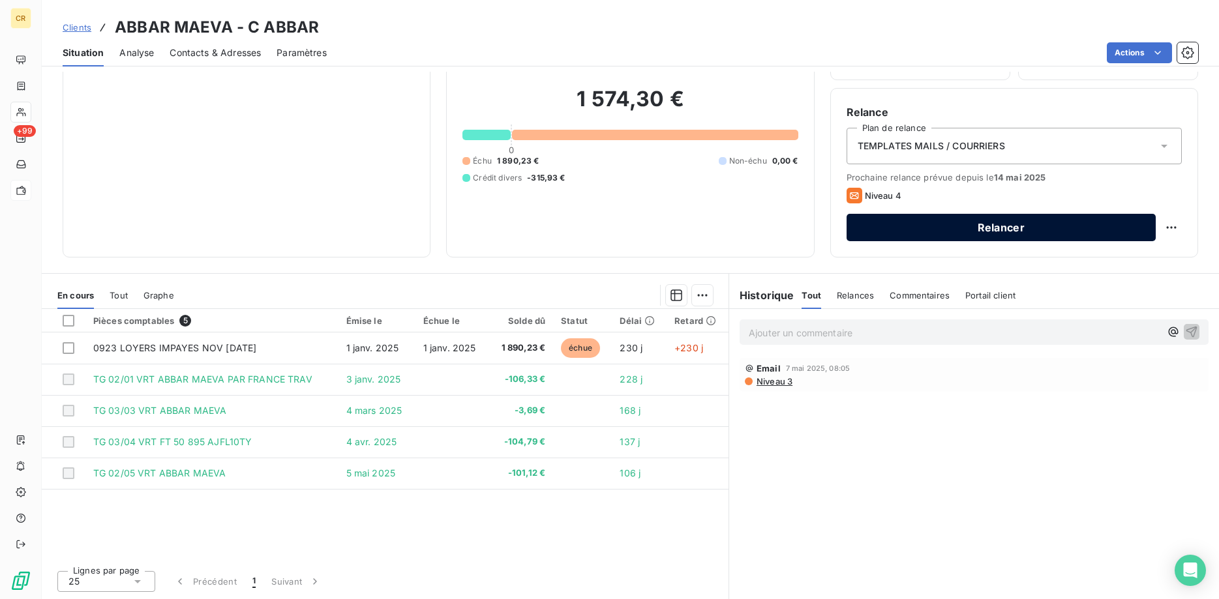
click at [965, 230] on button "Relancer" at bounding box center [1001, 227] width 309 height 27
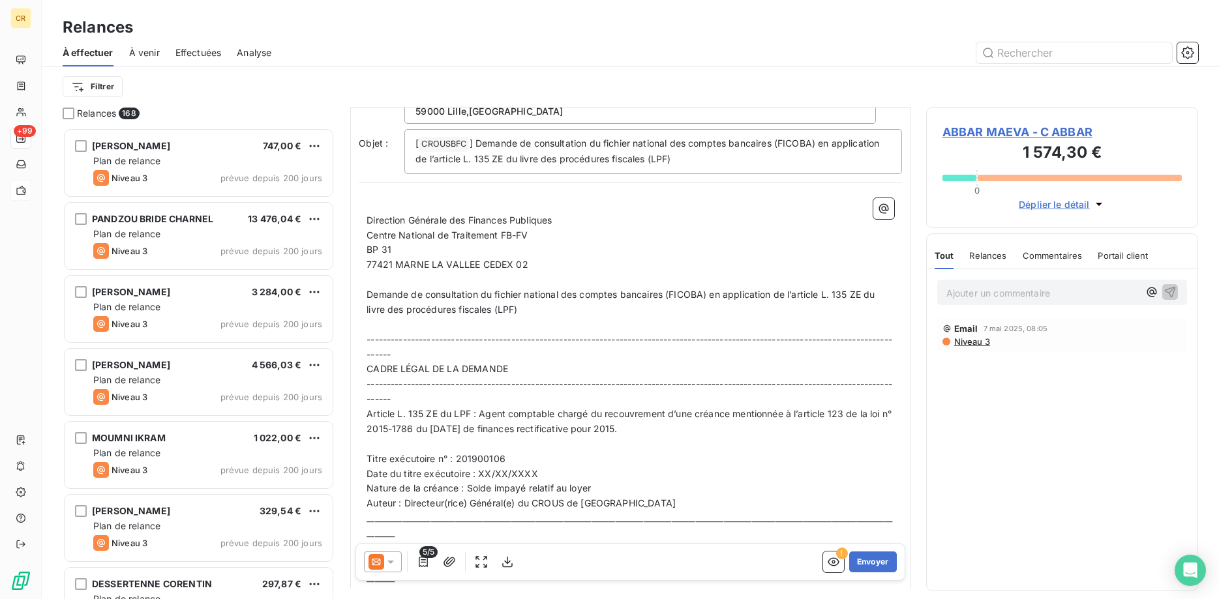
scroll to position [67, 0]
click at [993, 262] on div "Relances" at bounding box center [987, 255] width 37 height 27
click at [978, 346] on span "Niveau 3" at bounding box center [971, 342] width 37 height 10
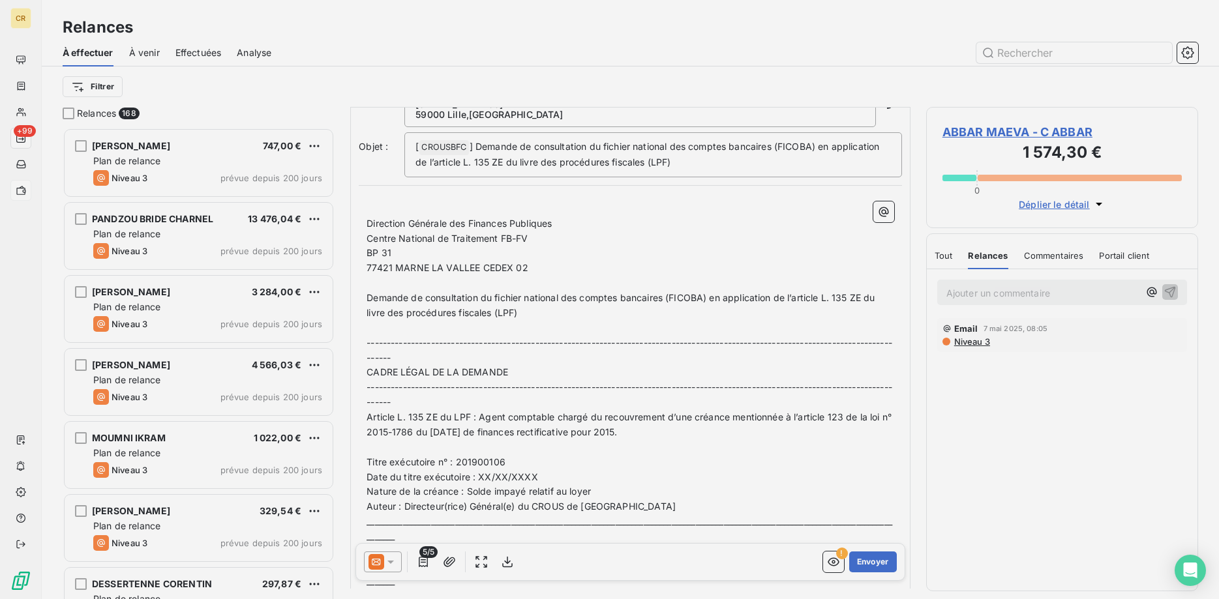
scroll to position [472, 273]
